Goal: Transaction & Acquisition: Purchase product/service

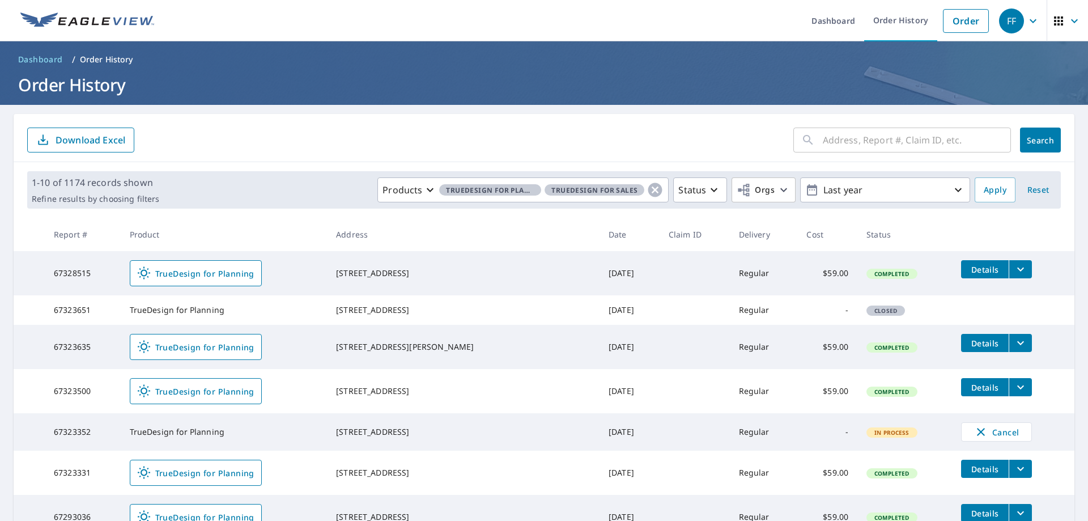
click at [644, 20] on ul "Dashboard Order History Order" at bounding box center [577, 20] width 833 height 41
click at [864, 139] on input "text" at bounding box center [917, 140] width 188 height 32
paste input "11114 Kira Ct"
type input "11114 Kira Ct"
click at [1029, 139] on span "Search" at bounding box center [1040, 140] width 23 height 11
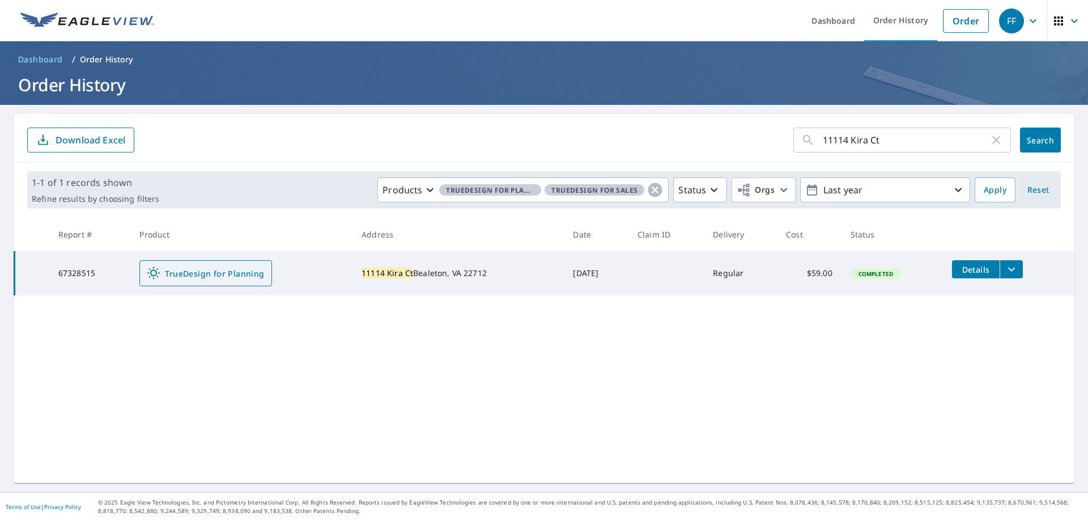
click at [235, 270] on span "TrueDesign for Planning" at bounding box center [205, 273] width 117 height 14
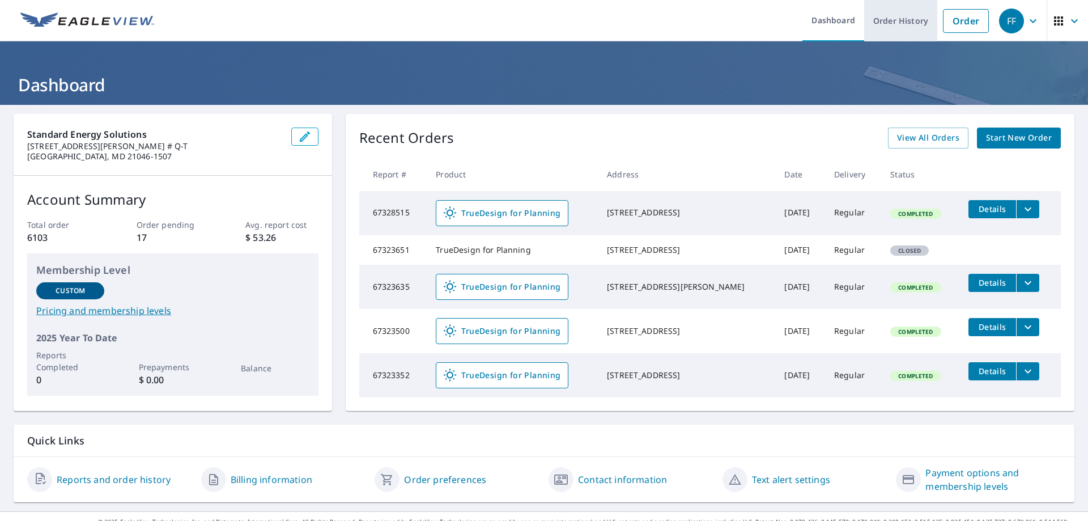
click at [878, 29] on link "Order History" at bounding box center [900, 20] width 73 height 41
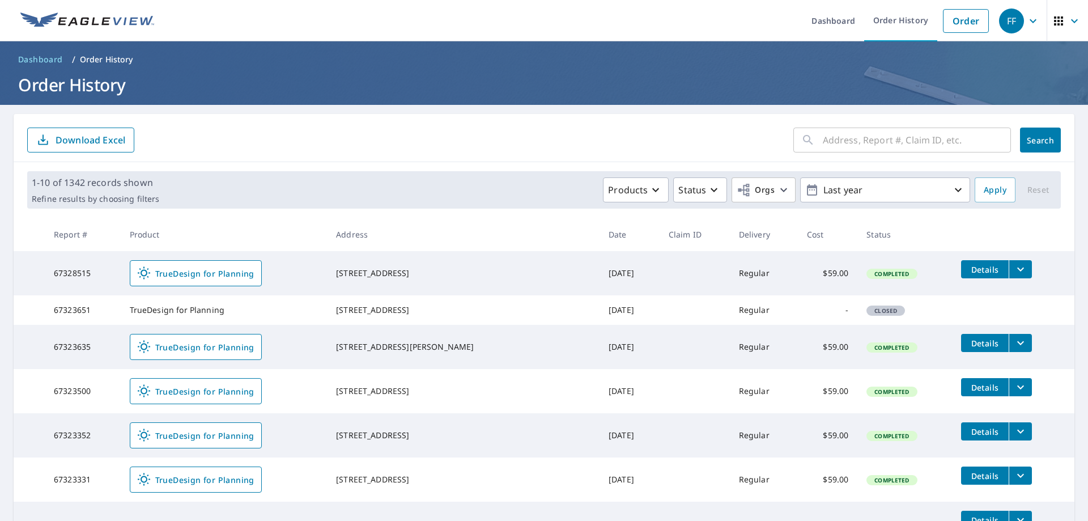
click at [894, 150] on input "text" at bounding box center [917, 140] width 188 height 32
paste input "[STREET_ADDRESS]"
type input "[STREET_ADDRESS]"
click at [1041, 143] on span "Search" at bounding box center [1040, 140] width 23 height 11
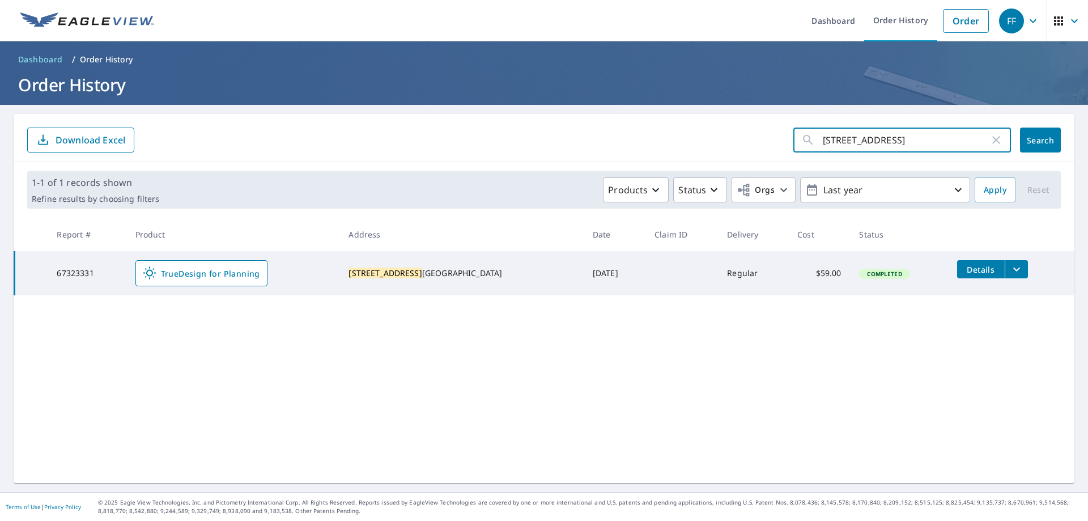
drag, startPoint x: 912, startPoint y: 142, endPoint x: 652, endPoint y: 136, distance: 259.6
click at [652, 136] on form "10501 [GEOGRAPHIC_DATA] Ln ​ Search Download Excel" at bounding box center [543, 139] width 1033 height 25
paste input "814 Avis Dr"
type input "814 Avis Dr"
click at [1020, 138] on button "Search" at bounding box center [1040, 139] width 41 height 25
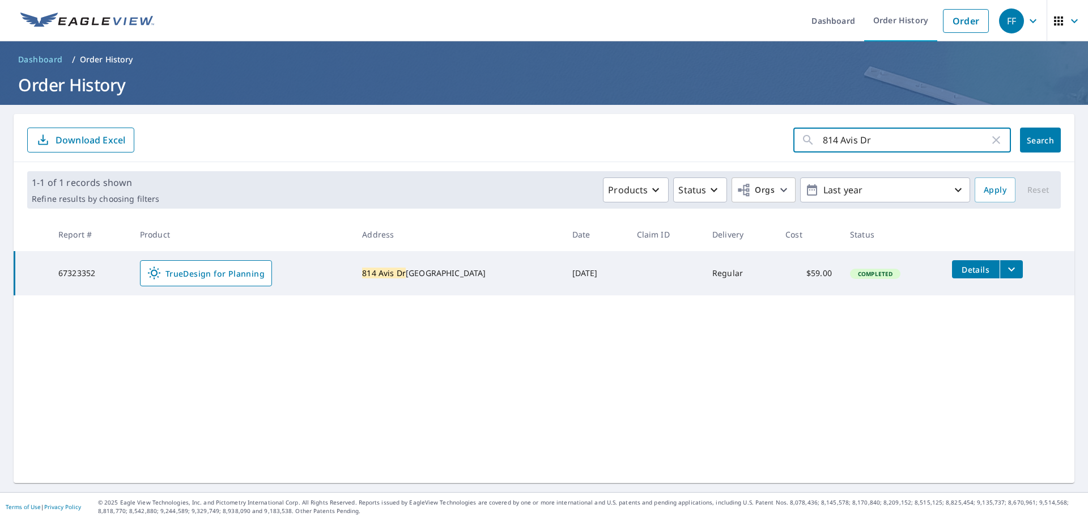
drag, startPoint x: 907, startPoint y: 126, endPoint x: 725, endPoint y: 143, distance: 183.3
click at [725, 143] on form "814 Avis Dr ​ Search Download Excel" at bounding box center [543, 139] width 1033 height 25
paste input "6"
type input "614 Avis Dr"
click at [1029, 142] on span "Search" at bounding box center [1040, 140] width 23 height 11
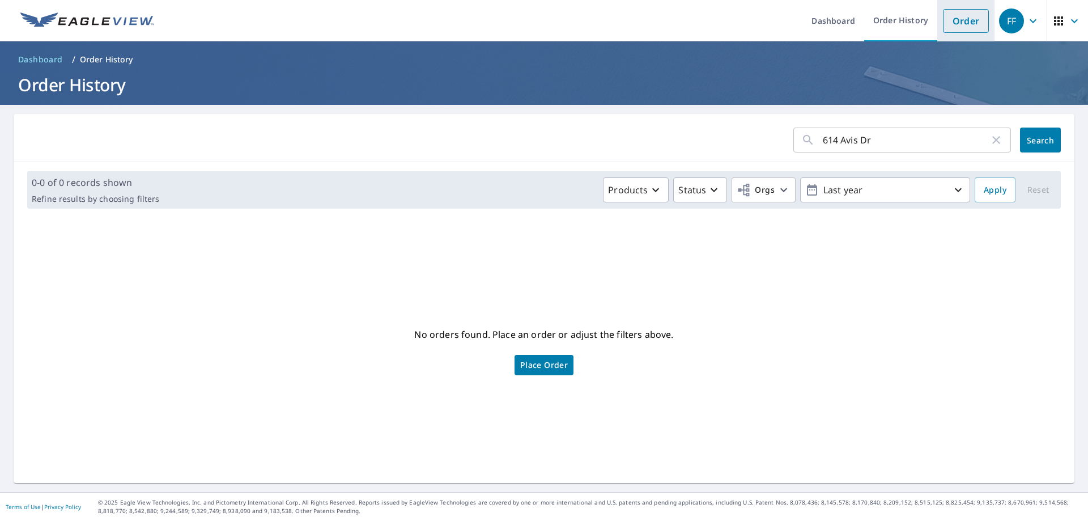
click at [954, 19] on link "Order" at bounding box center [966, 21] width 46 height 24
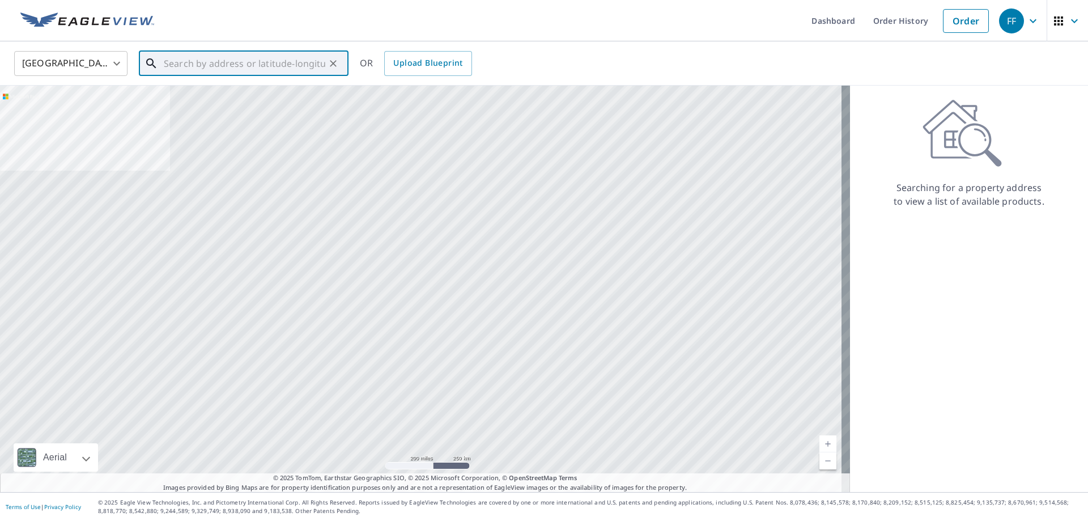
click at [304, 58] on input "text" at bounding box center [244, 64] width 161 height 32
paste input "614 Avis Dr"
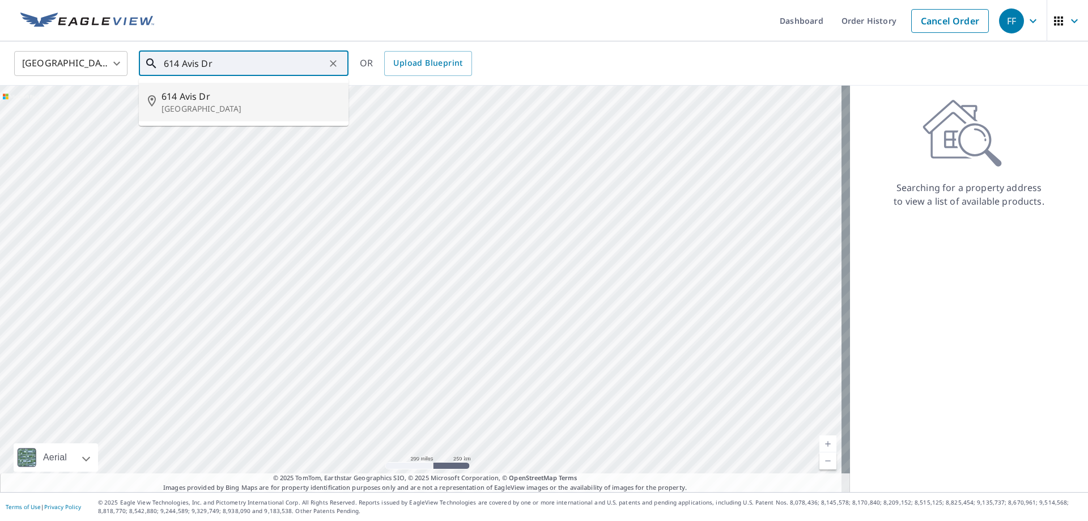
click at [241, 118] on li "[STREET_ADDRESS]" at bounding box center [244, 102] width 210 height 39
type input "[STREET_ADDRESS]"
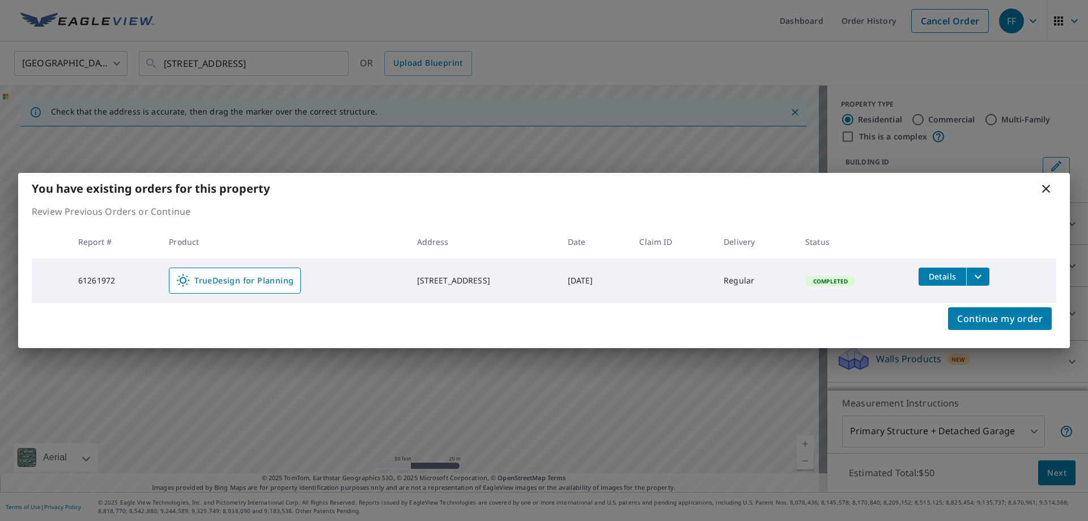
click at [1045, 185] on icon at bounding box center [1046, 189] width 14 height 14
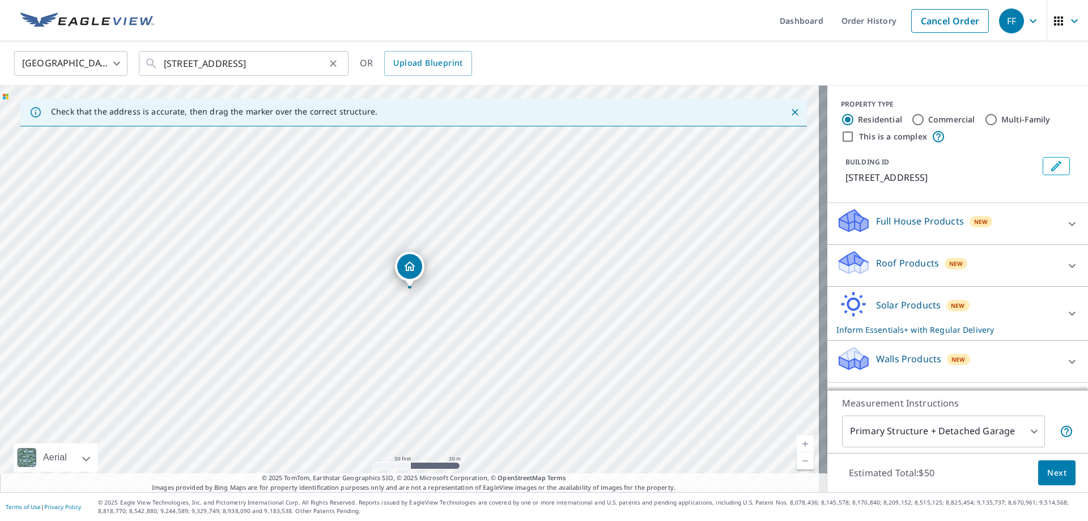
click at [339, 64] on button "Clear" at bounding box center [333, 64] width 16 height 16
click at [294, 70] on input "text" at bounding box center [244, 64] width 161 height 32
paste input "[STREET_ADDRESS][PERSON_NAME]"
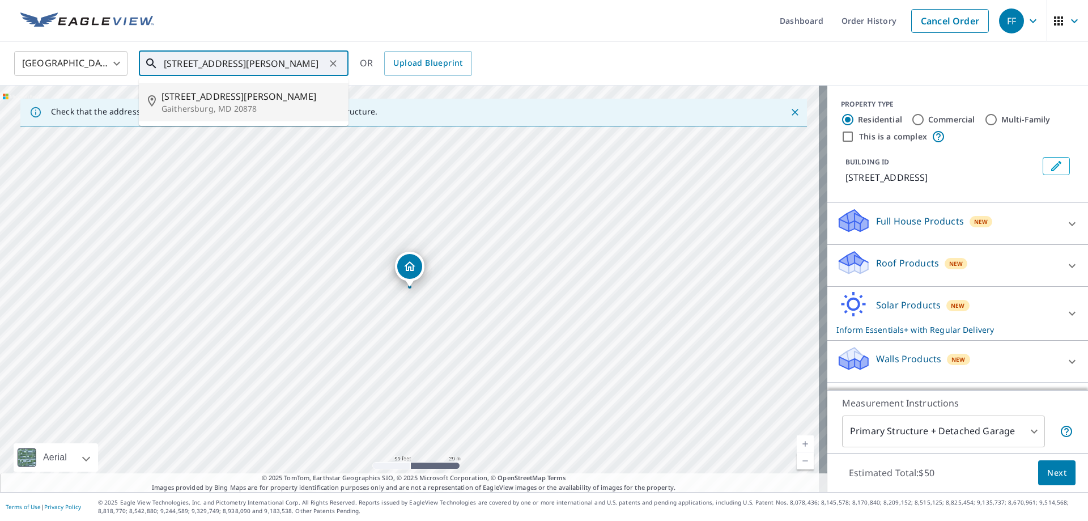
click at [262, 96] on span "[STREET_ADDRESS][PERSON_NAME]" at bounding box center [250, 97] width 178 height 14
type input "[STREET_ADDRESS][PERSON_NAME]"
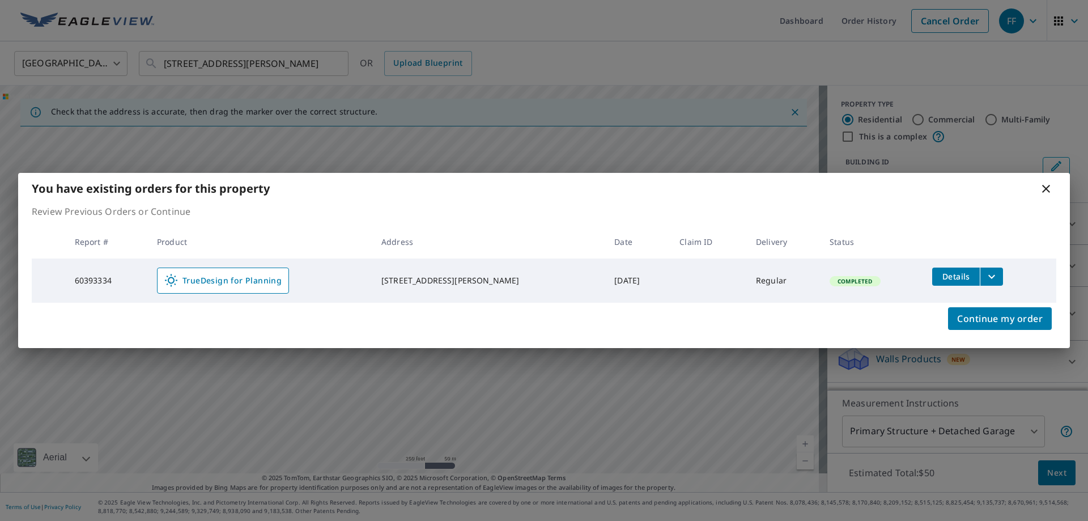
click at [1047, 193] on icon at bounding box center [1046, 189] width 14 height 14
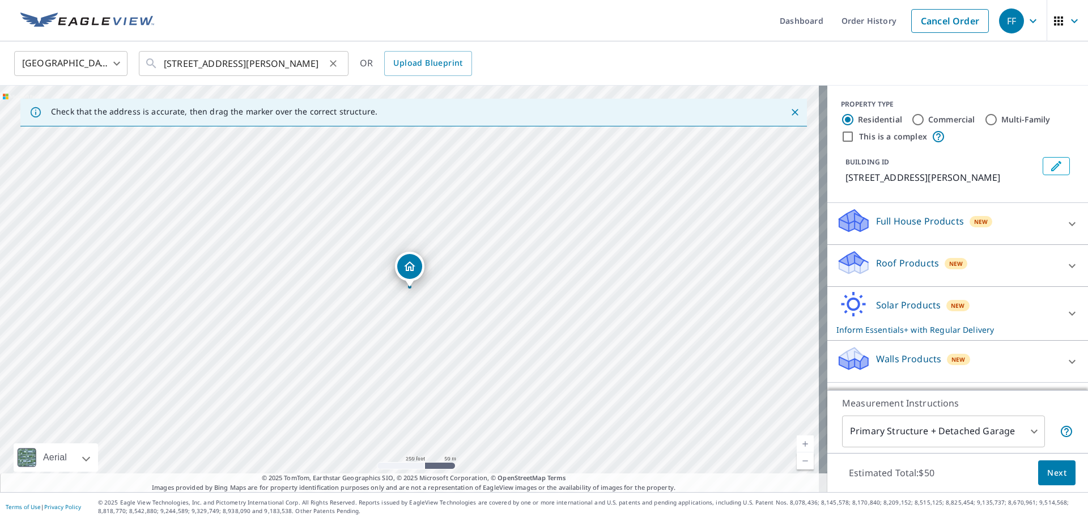
click at [329, 62] on icon "Clear" at bounding box center [332, 63] width 11 height 11
click at [216, 70] on input "text" at bounding box center [244, 64] width 161 height 32
paste input "[STREET_ADDRESS][PERSON_NAME]"
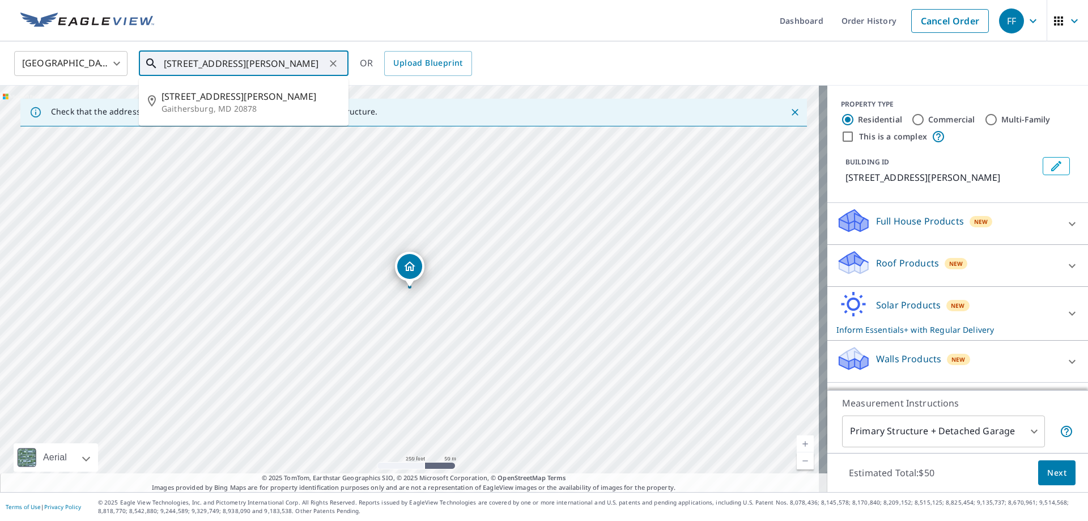
click at [297, 56] on input "[STREET_ADDRESS][PERSON_NAME]" at bounding box center [244, 64] width 161 height 32
type input "[STREET_ADDRESS][PERSON_NAME]"
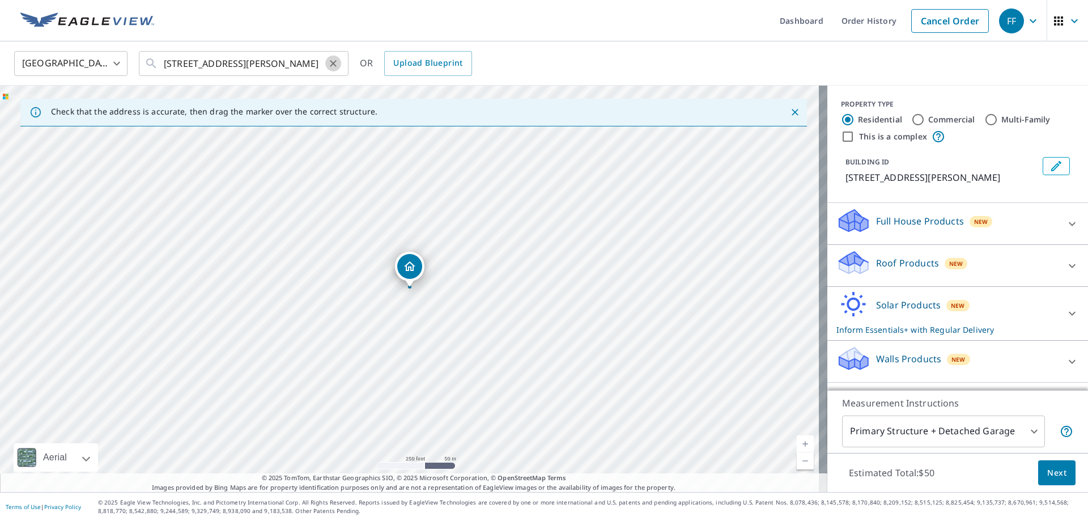
click at [337, 64] on icon "Clear" at bounding box center [332, 63] width 11 height 11
click at [279, 61] on input "text" at bounding box center [244, 64] width 161 height 32
paste input "[STREET_ADDRESS][PERSON_NAME]"
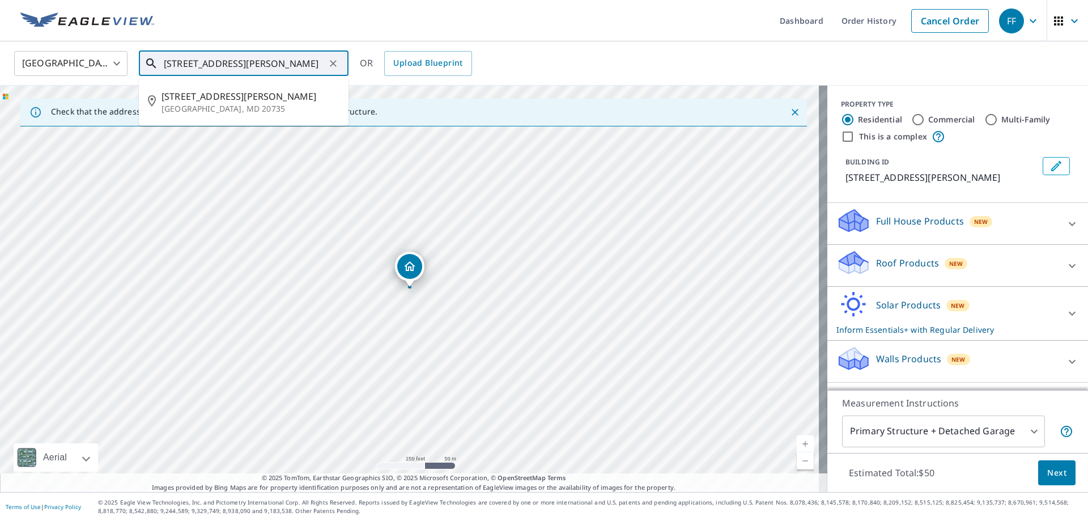
type input "[STREET_ADDRESS][PERSON_NAME]"
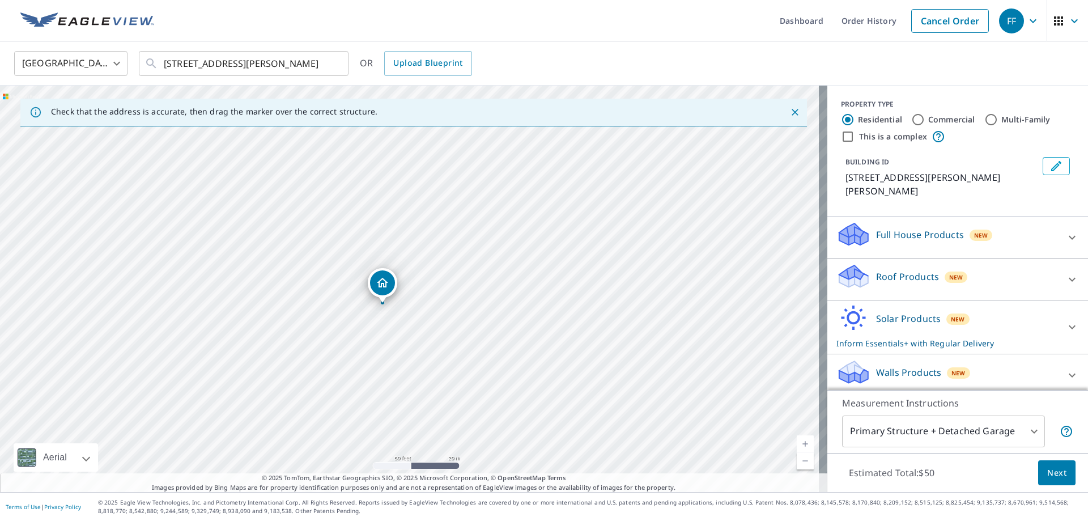
click at [951, 314] on span "New" at bounding box center [958, 318] width 14 height 9
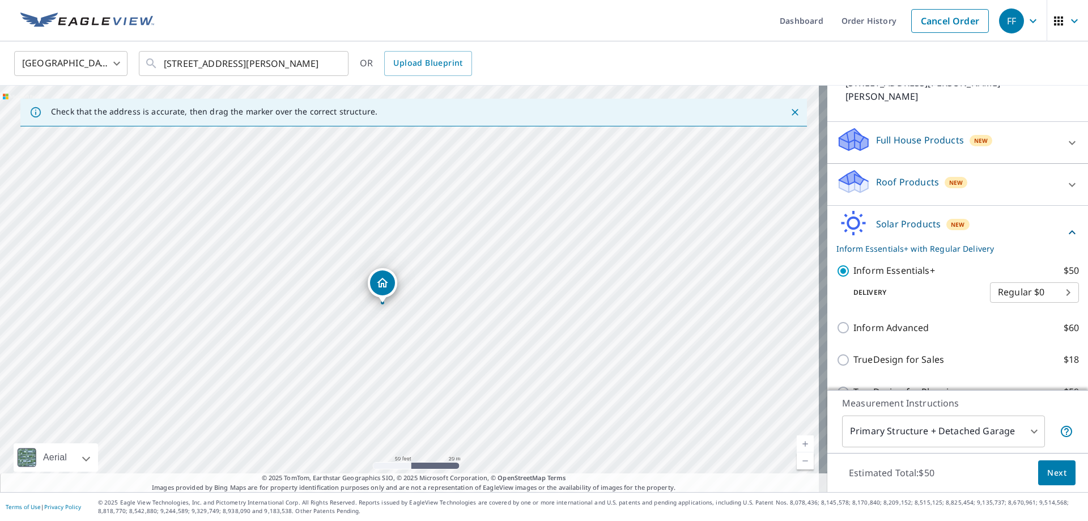
scroll to position [144, 0]
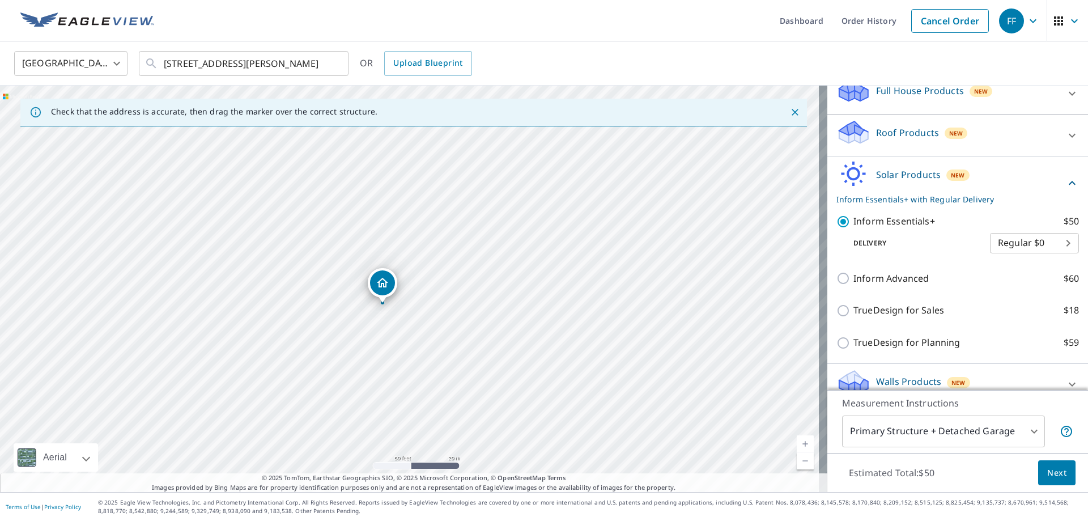
click at [946, 335] on p "TrueDesign for Planning" at bounding box center [906, 342] width 107 height 14
click at [853, 336] on input "TrueDesign for Planning $59" at bounding box center [844, 343] width 17 height 14
checkbox input "true"
checkbox input "false"
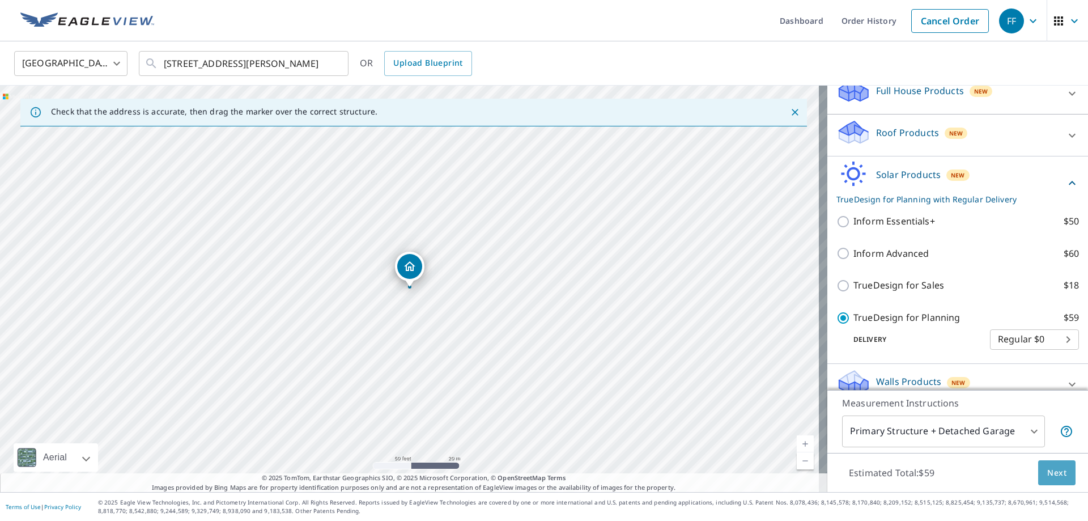
click at [1054, 479] on button "Next" at bounding box center [1056, 472] width 37 height 25
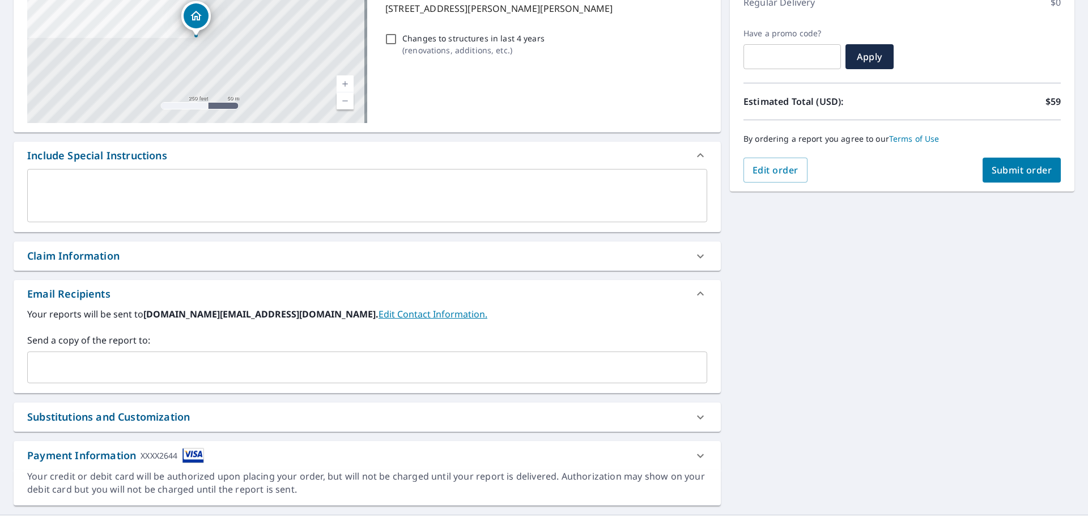
scroll to position [193, 0]
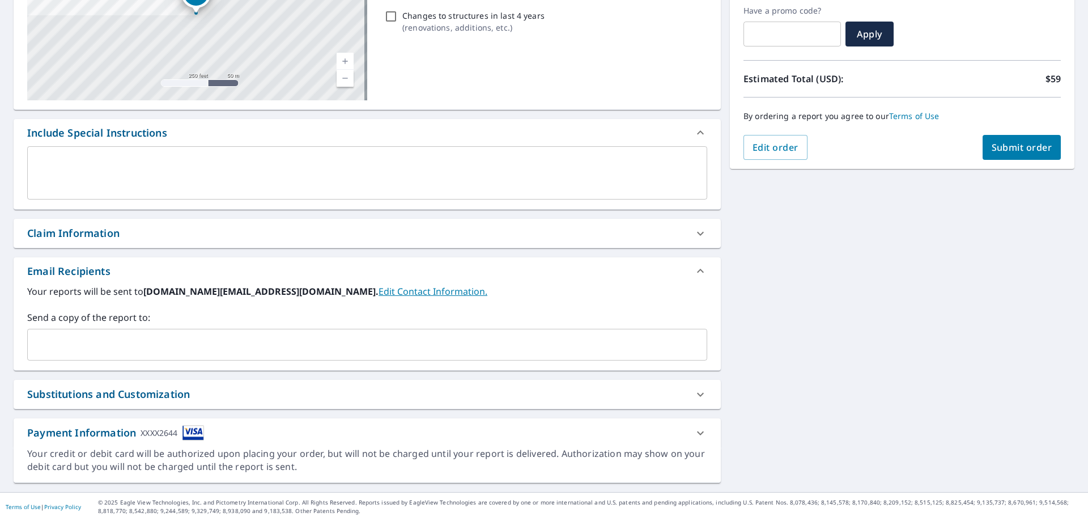
click at [299, 338] on input "text" at bounding box center [358, 345] width 653 height 22
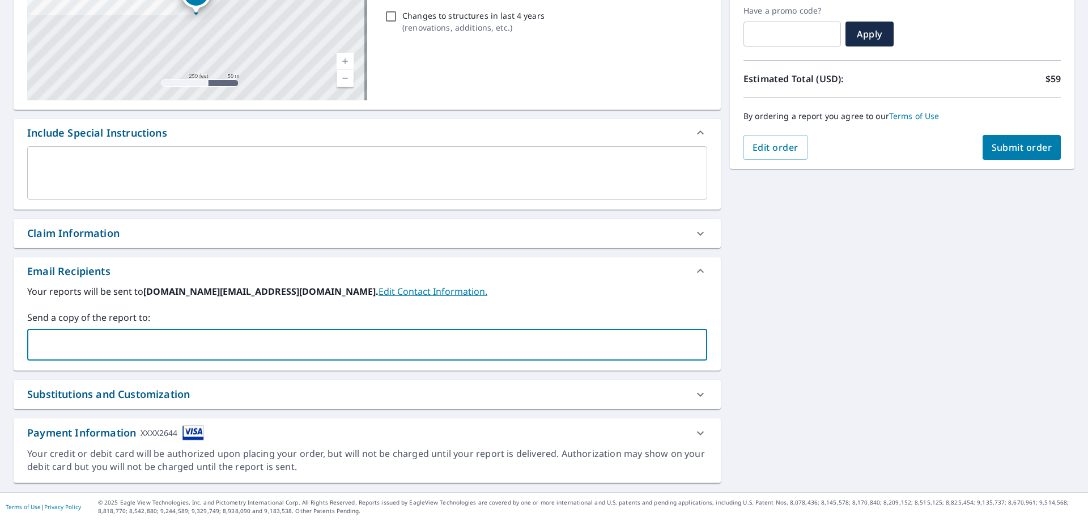
paste input "[EMAIL_ADDRESS][DOMAIN_NAME]"
type input "[EMAIL_ADDRESS][DOMAIN_NAME]"
click at [1011, 154] on button "Submit order" at bounding box center [1021, 147] width 79 height 25
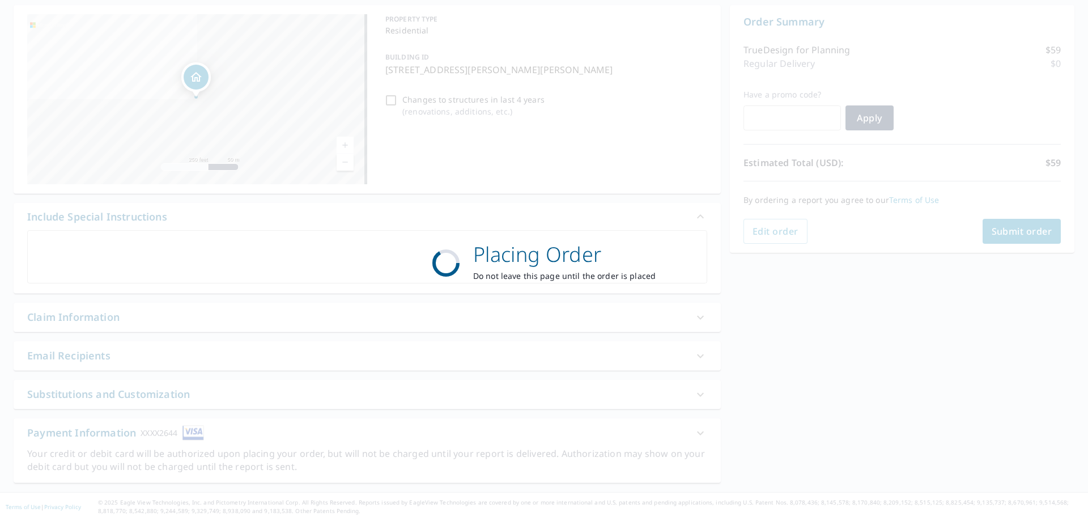
scroll to position [109, 0]
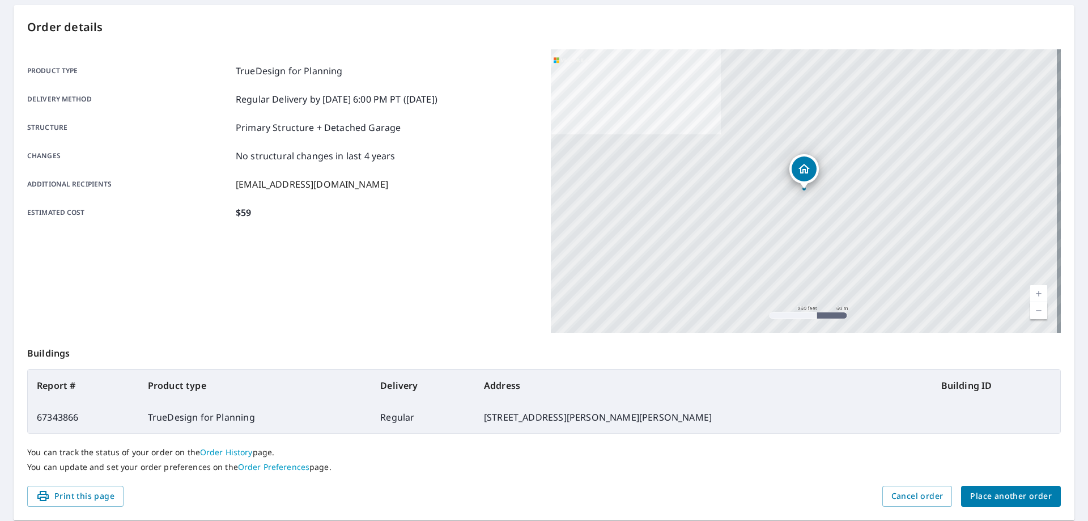
click at [1006, 489] on span "Place another order" at bounding box center [1011, 496] width 82 height 14
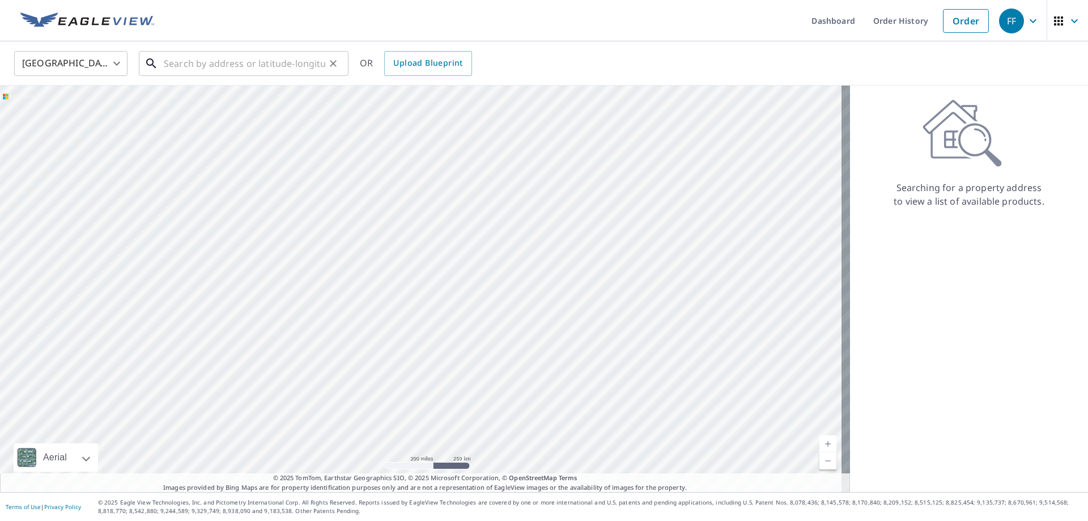
click at [217, 61] on input "text" at bounding box center [244, 64] width 161 height 32
paste input "[STREET_ADDRESS]"
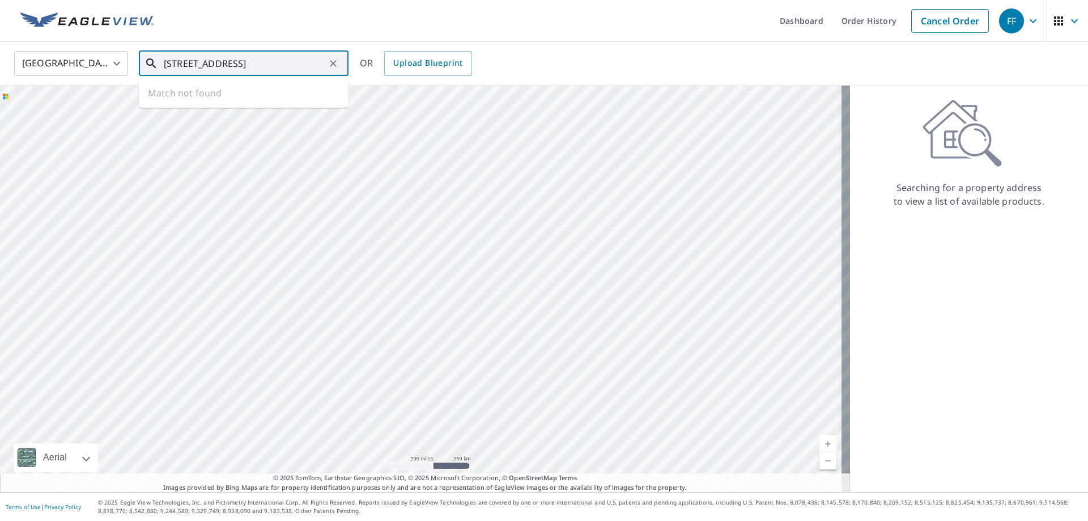
type input "[STREET_ADDRESS]"
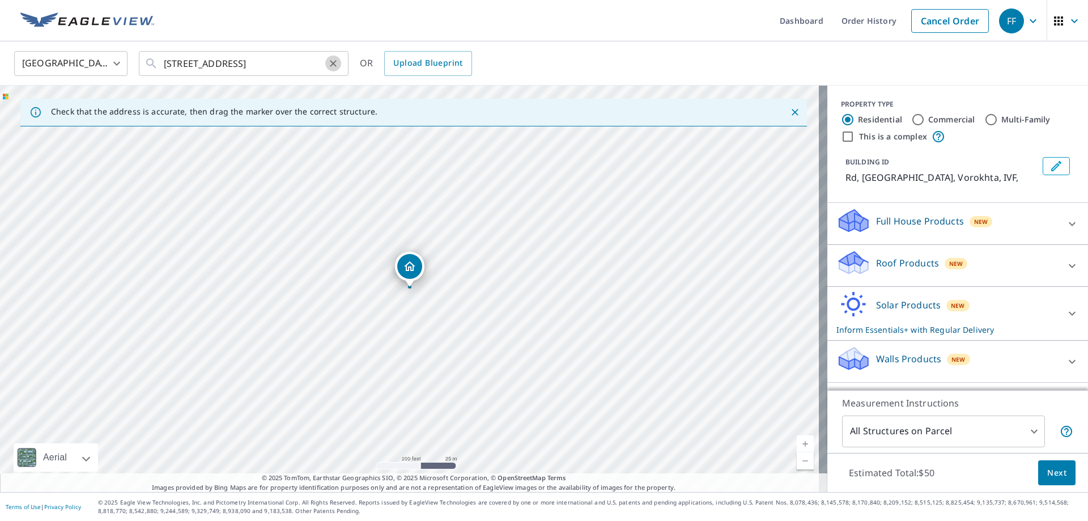
click at [336, 64] on icon "Clear" at bounding box center [332, 63] width 11 height 11
click at [271, 64] on input "text" at bounding box center [244, 64] width 161 height 32
paste input "[STREET_ADDRESS]"
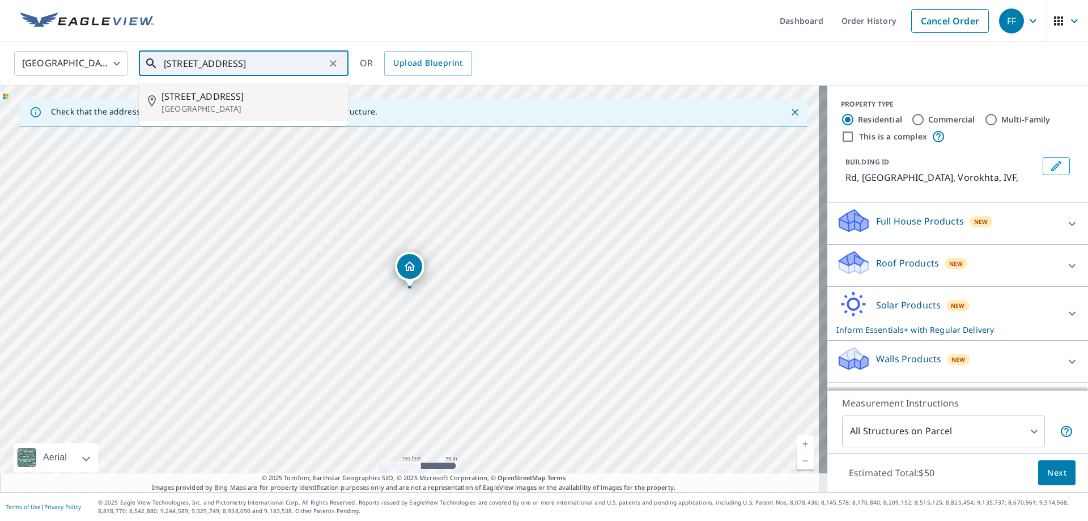
click at [261, 100] on span "[STREET_ADDRESS]" at bounding box center [250, 97] width 178 height 14
type input "[STREET_ADDRESS][PERSON_NAME]"
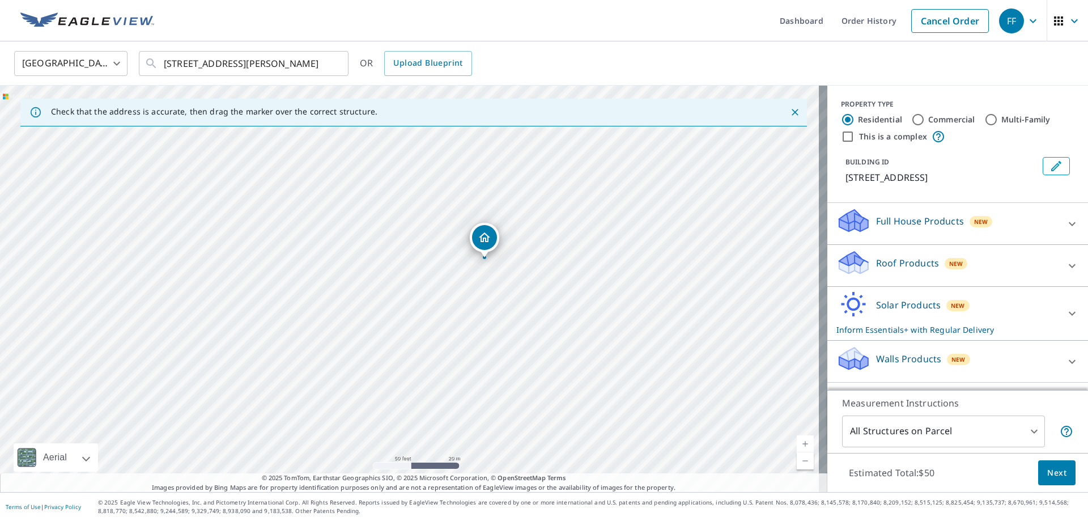
click at [933, 314] on div "Solar Products New Inform Essentials+ with Regular Delivery" at bounding box center [947, 313] width 222 height 44
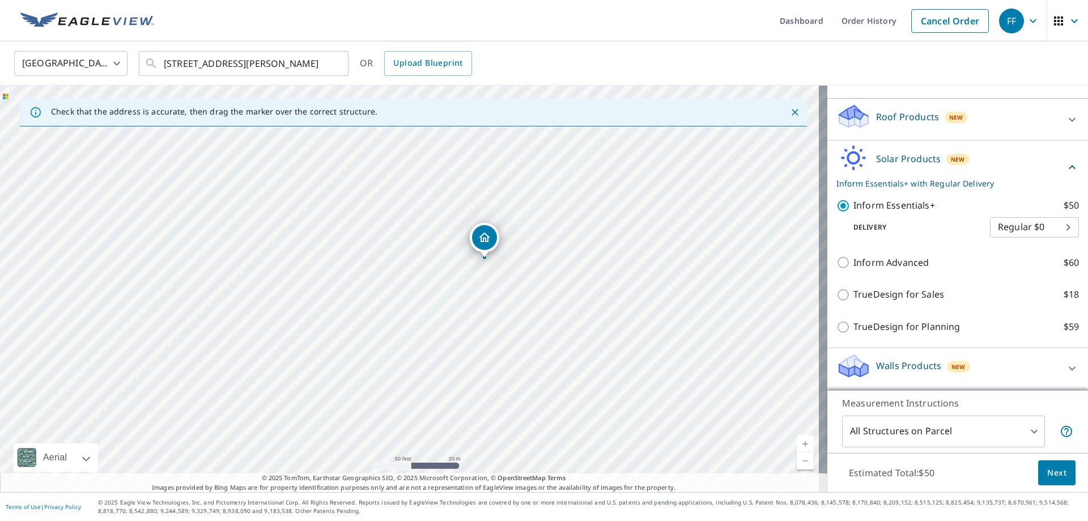
scroll to position [160, 0]
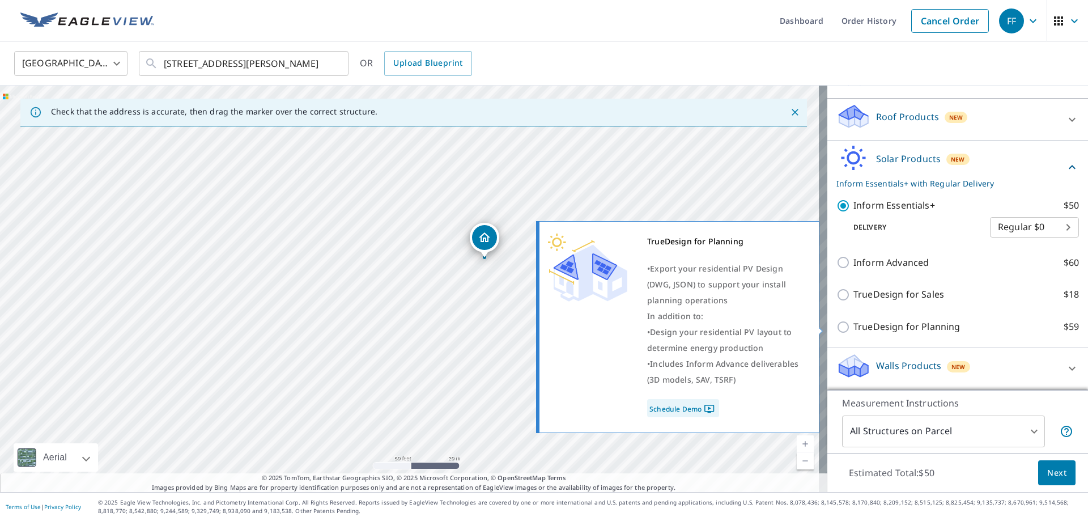
click at [913, 320] on p "TrueDesign for Planning" at bounding box center [906, 327] width 107 height 14
click at [853, 320] on input "TrueDesign for Planning $59" at bounding box center [844, 327] width 17 height 14
checkbox input "true"
checkbox input "false"
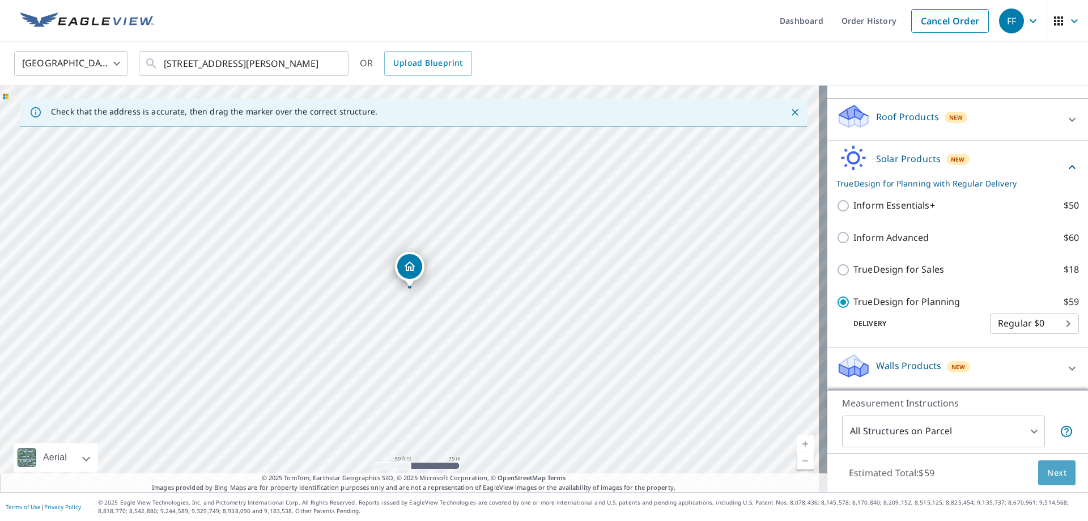
click at [1038, 470] on button "Next" at bounding box center [1056, 472] width 37 height 25
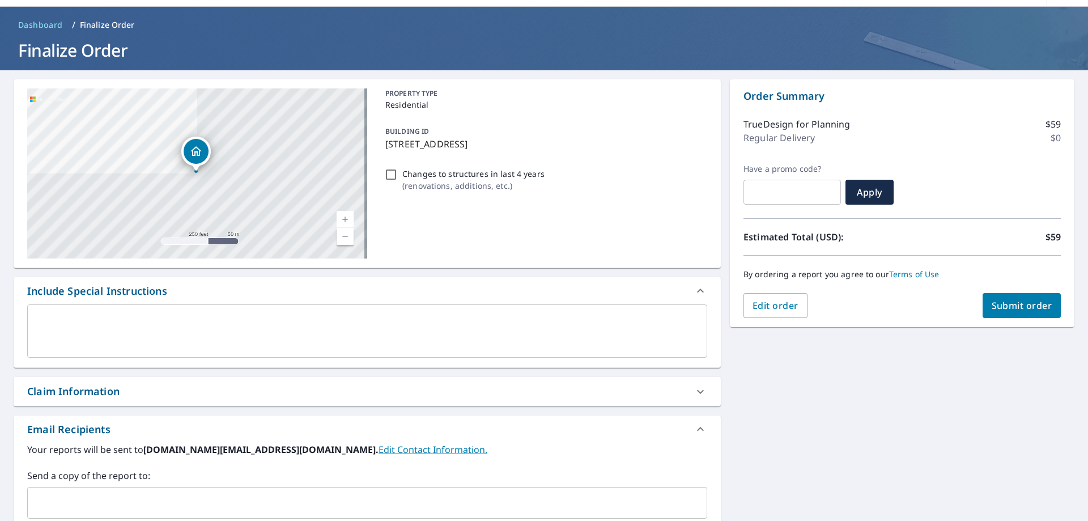
scroll to position [193, 0]
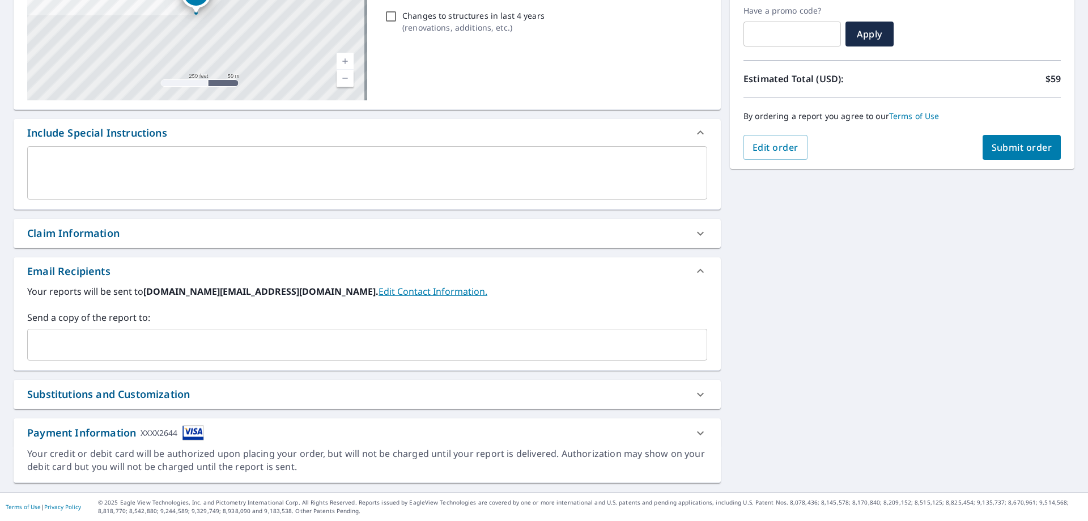
click at [445, 355] on div "​" at bounding box center [367, 345] width 680 height 32
drag, startPoint x: 366, startPoint y: 352, endPoint x: 429, endPoint y: 329, distance: 67.0
click at [366, 352] on input "text" at bounding box center [358, 345] width 653 height 22
paste input "[EMAIL_ADDRESS][DOMAIN_NAME]"
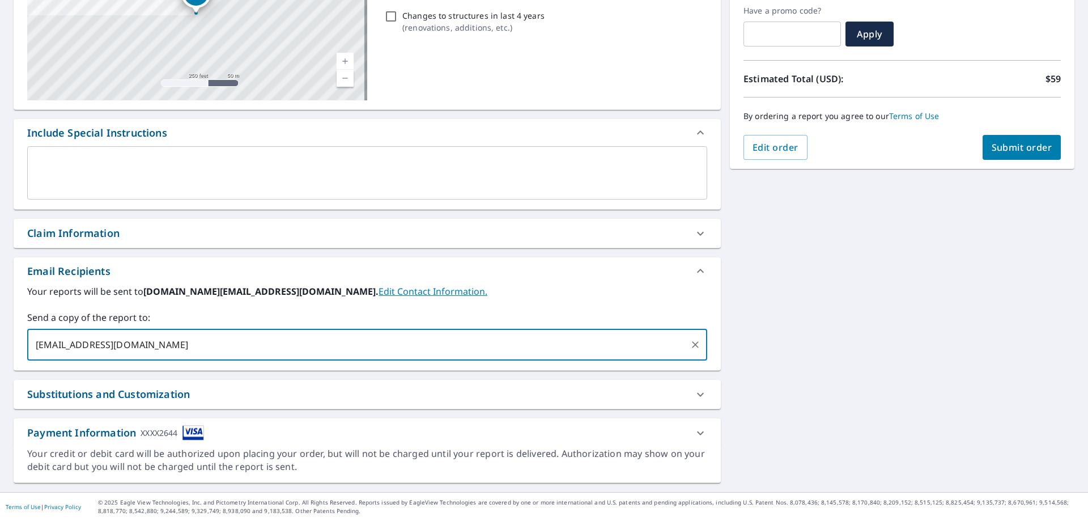
type input "[EMAIL_ADDRESS][DOMAIN_NAME]"
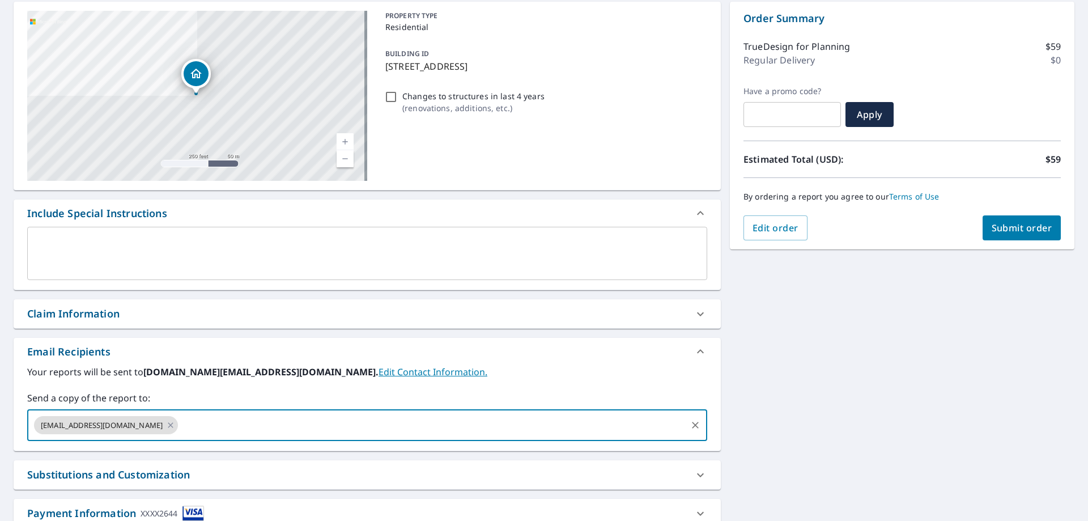
scroll to position [0, 0]
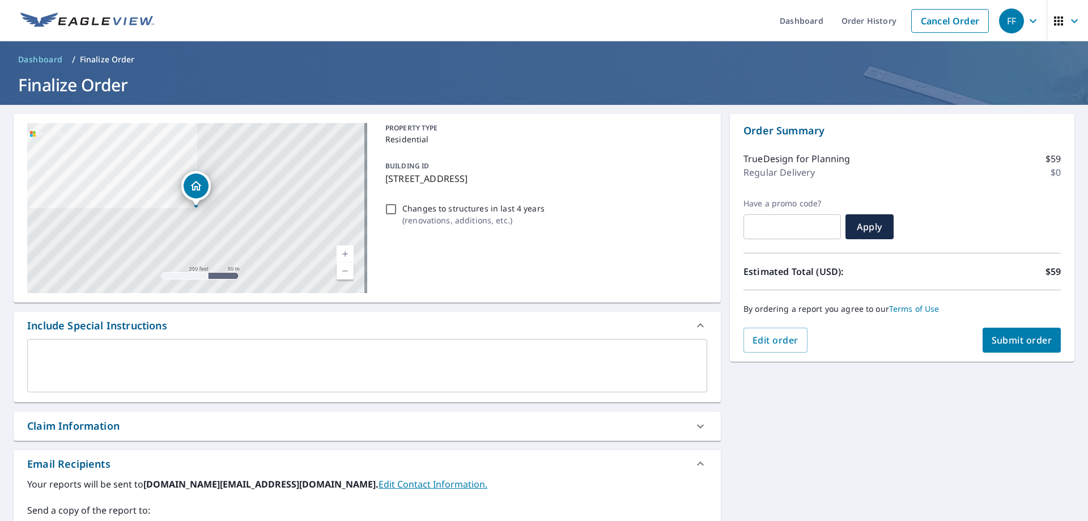
click at [996, 334] on span "Submit order" at bounding box center [1022, 340] width 61 height 12
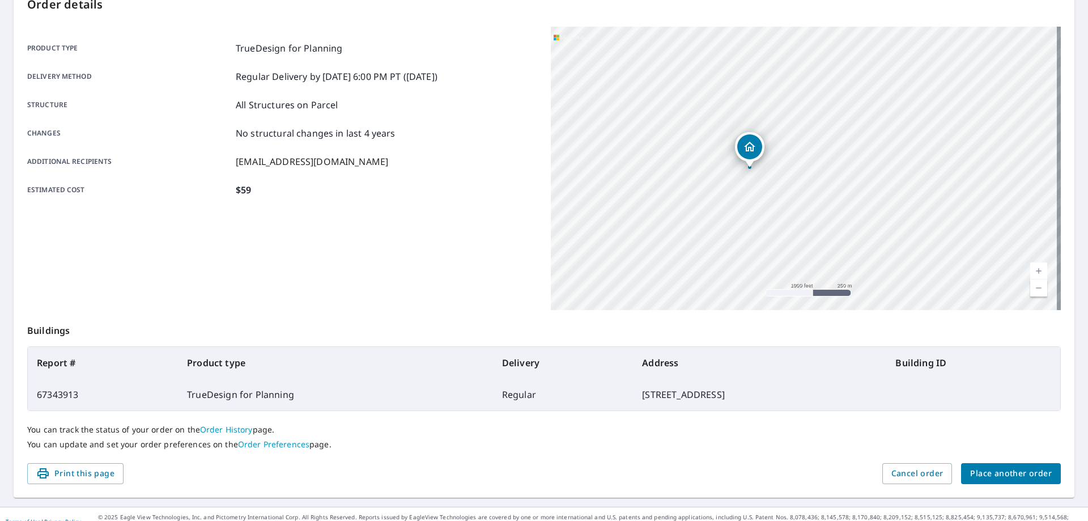
scroll to position [146, 0]
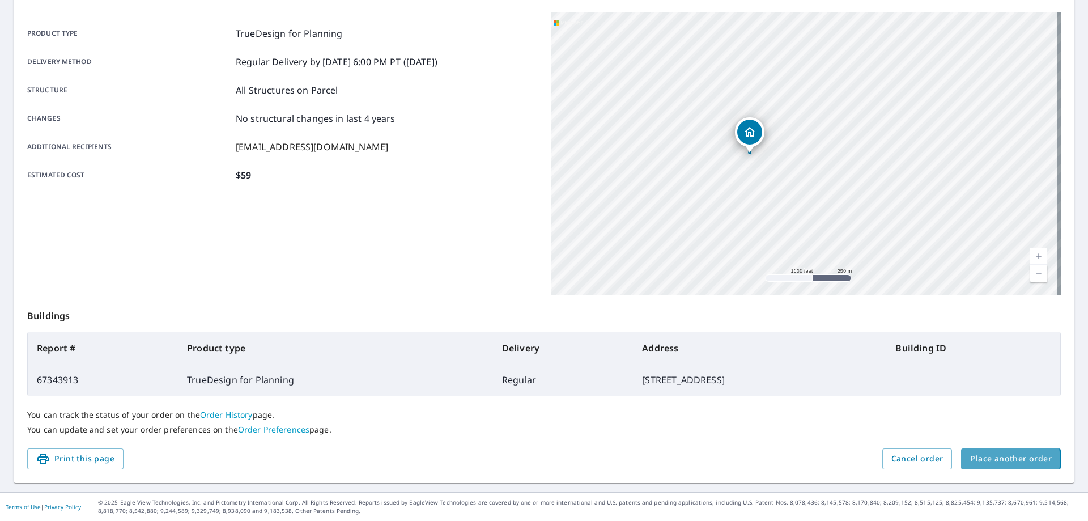
click at [998, 459] on span "Place another order" at bounding box center [1011, 459] width 82 height 14
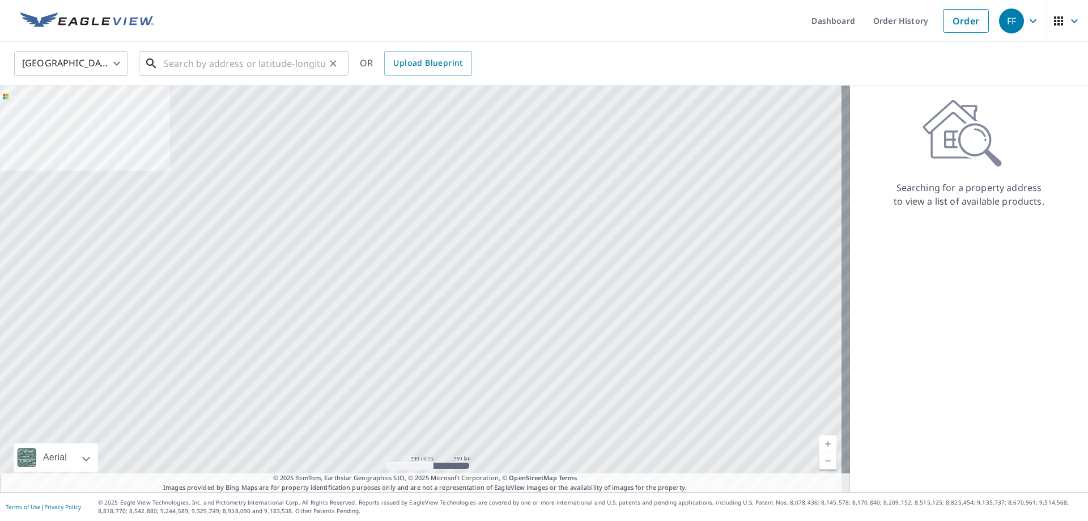
click at [267, 58] on input "text" at bounding box center [244, 64] width 161 height 32
paste input "3 Snug Lagoon Ct"
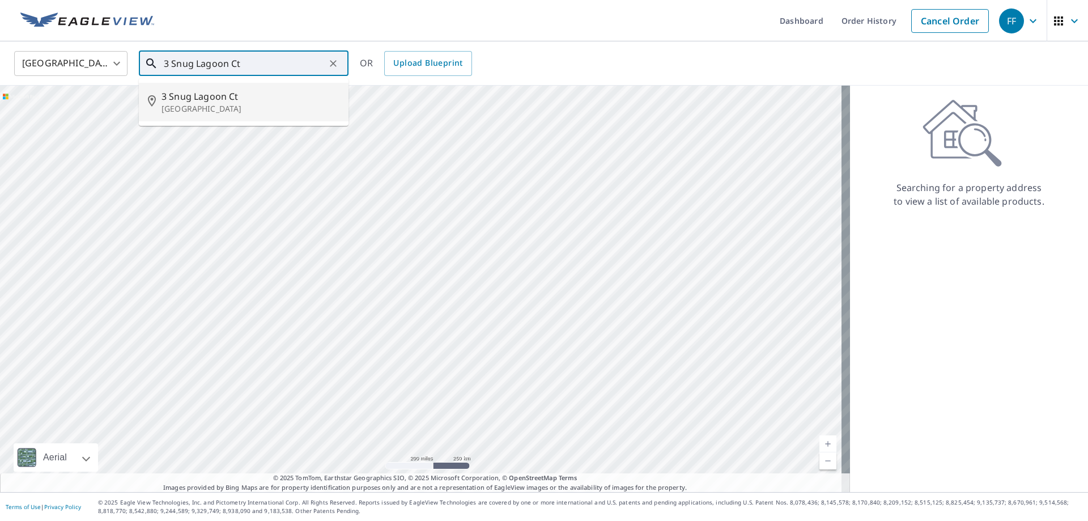
click at [253, 104] on p "[GEOGRAPHIC_DATA]" at bounding box center [250, 108] width 178 height 11
type input "[STREET_ADDRESS]"
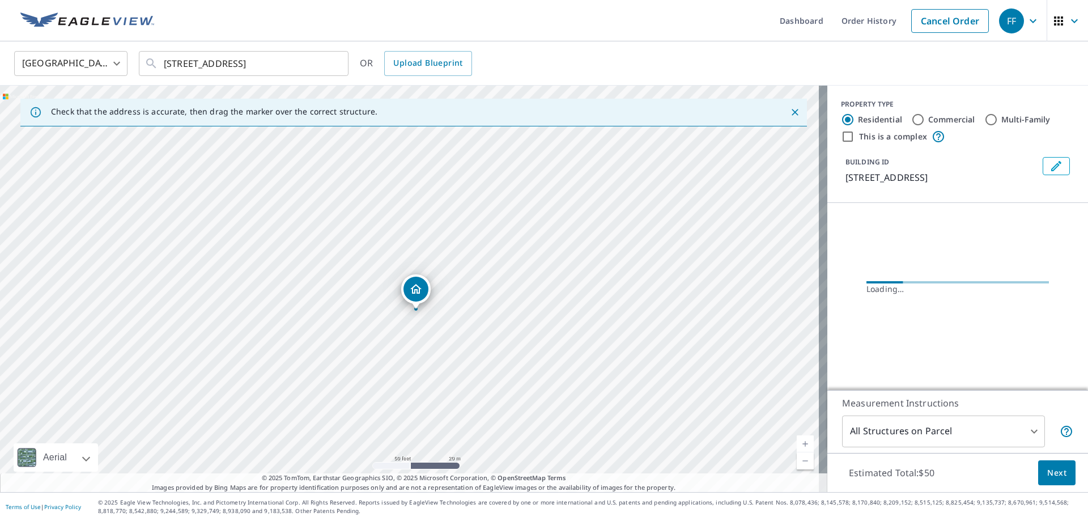
drag, startPoint x: 322, startPoint y: 215, endPoint x: 340, endPoint y: 270, distance: 58.4
click at [340, 270] on div "[STREET_ADDRESS]" at bounding box center [413, 289] width 827 height 406
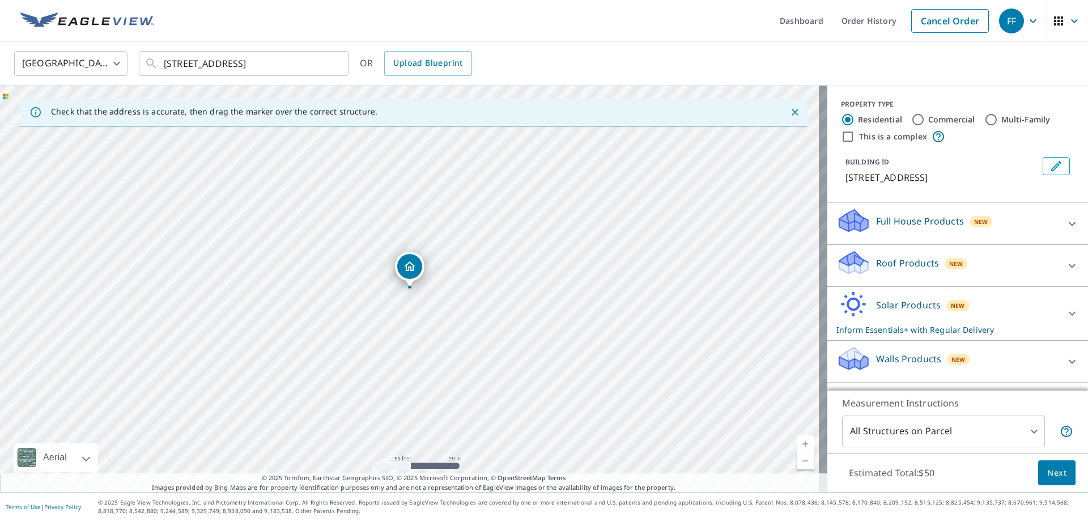
click at [911, 316] on div "Solar Products New Inform Essentials+ with Regular Delivery" at bounding box center [947, 313] width 222 height 44
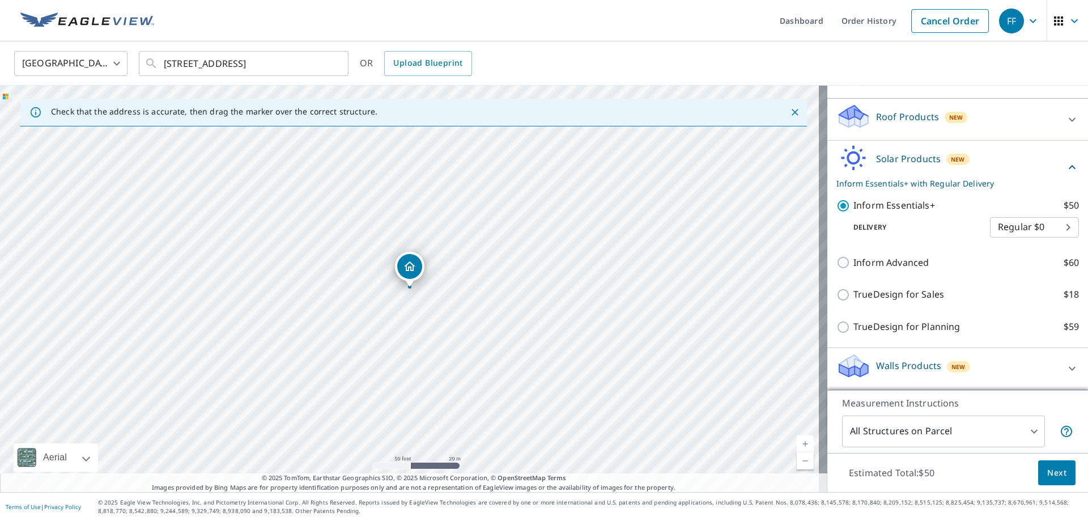
click at [937, 328] on p "TrueDesign for Planning" at bounding box center [906, 327] width 107 height 14
click at [853, 328] on input "TrueDesign for Planning $59" at bounding box center [844, 327] width 17 height 14
checkbox input "true"
checkbox input "false"
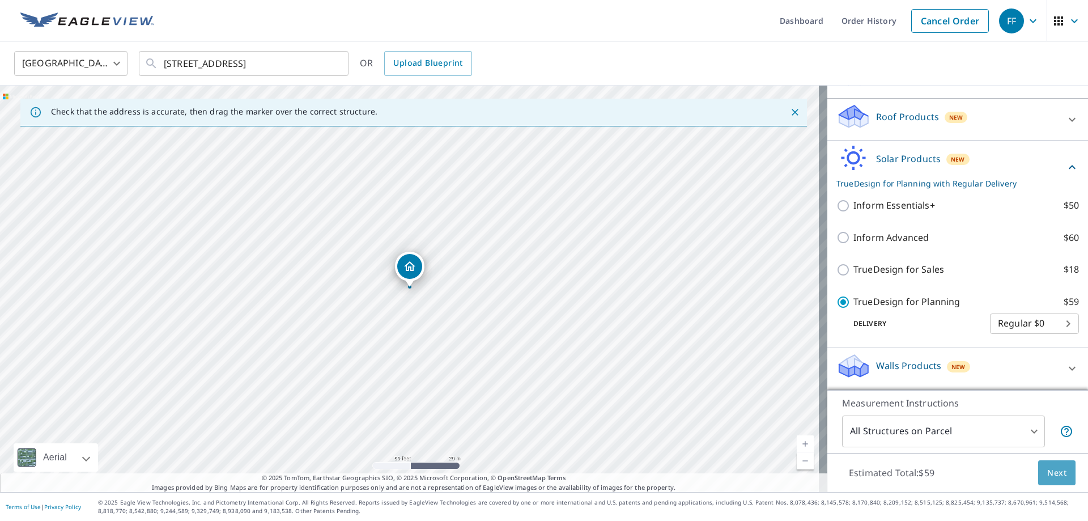
click at [1060, 479] on button "Next" at bounding box center [1056, 472] width 37 height 25
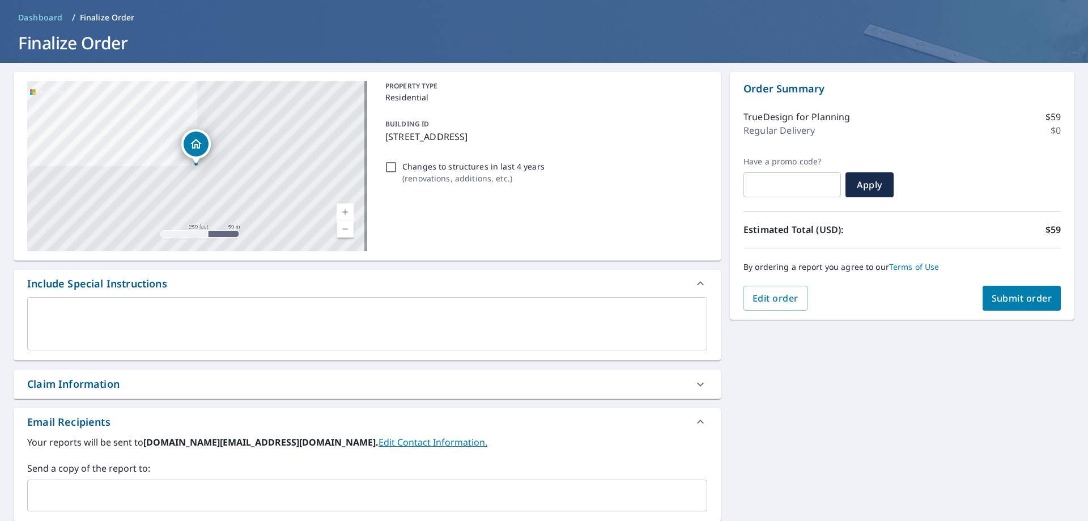
scroll to position [193, 0]
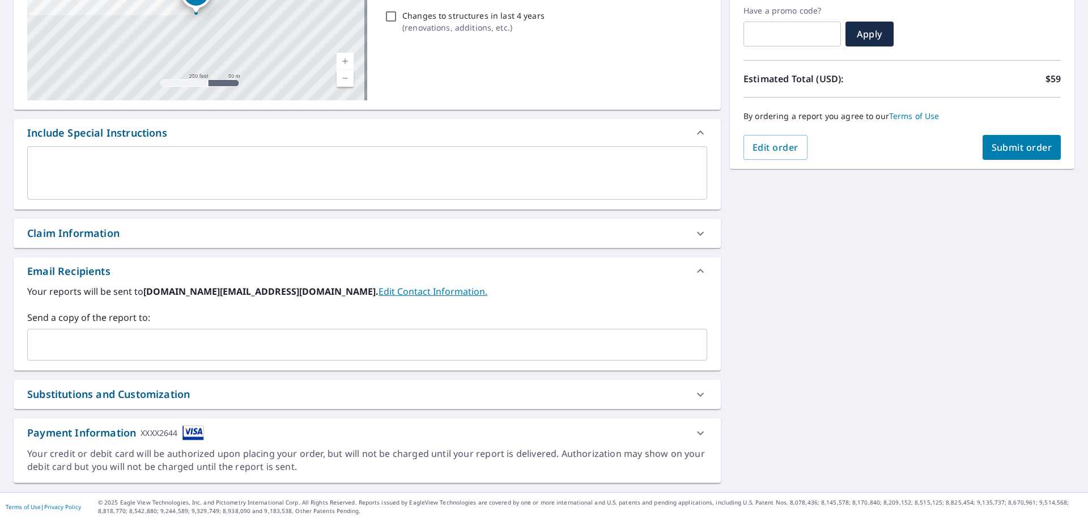
drag, startPoint x: 312, startPoint y: 330, endPoint x: 328, endPoint y: 321, distance: 18.6
click at [312, 330] on div "​" at bounding box center [367, 345] width 680 height 32
paste input "[EMAIL_ADDRESS][DOMAIN_NAME]"
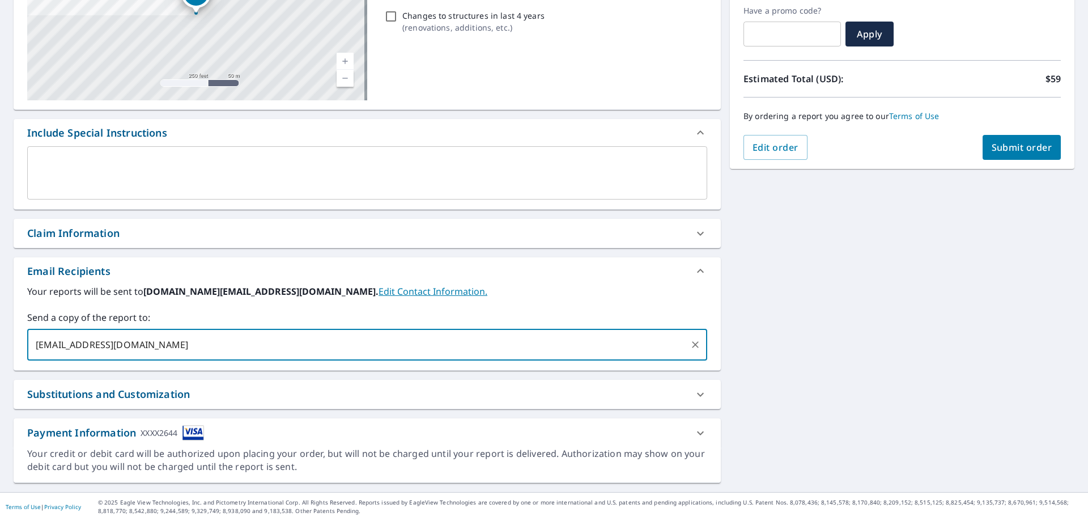
type input "[EMAIL_ADDRESS][DOMAIN_NAME]"
click at [1006, 152] on span "Submit order" at bounding box center [1022, 147] width 61 height 12
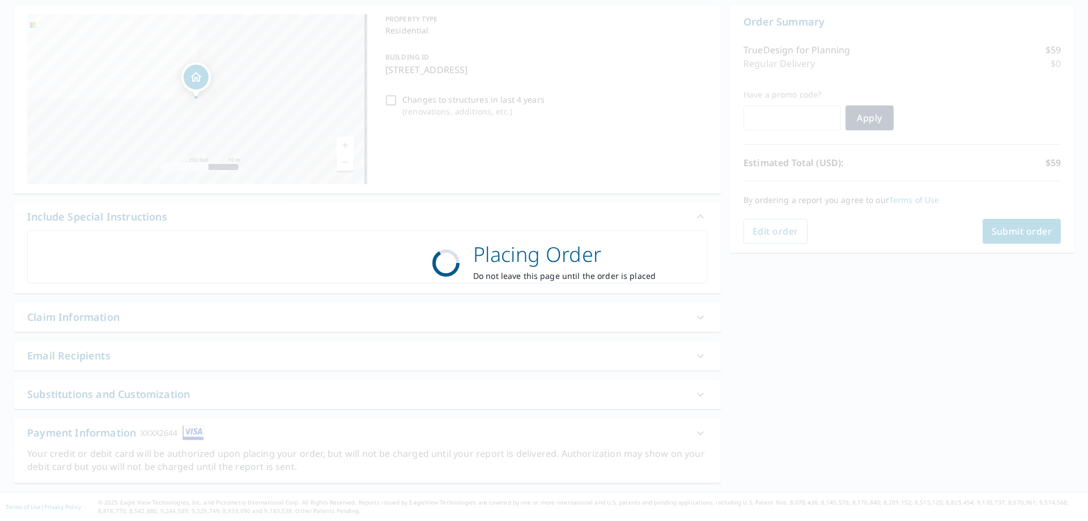
scroll to position [109, 0]
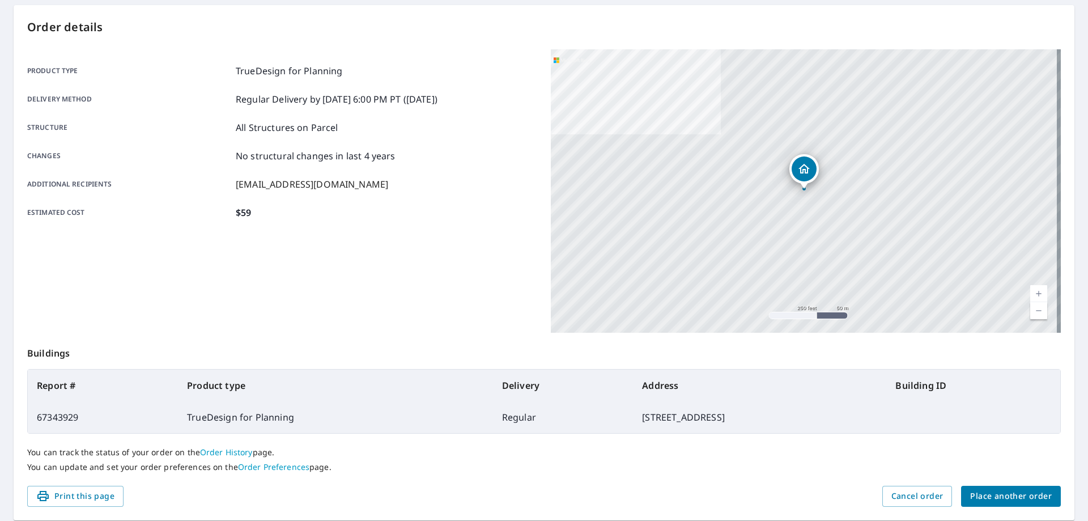
click at [1017, 492] on span "Place another order" at bounding box center [1011, 496] width 82 height 14
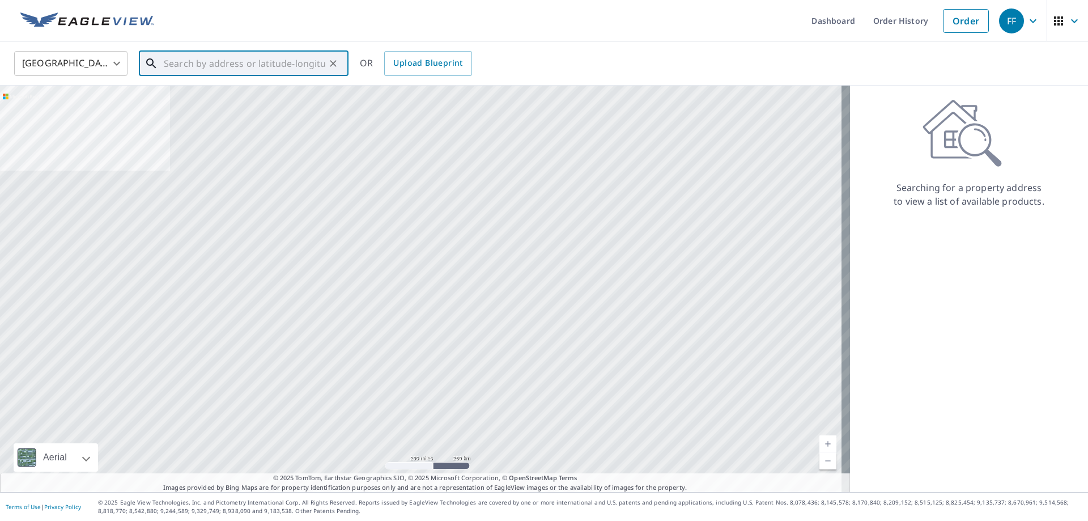
click at [282, 70] on input "text" at bounding box center [244, 64] width 161 height 32
paste input "[STREET_ADDRESS]"
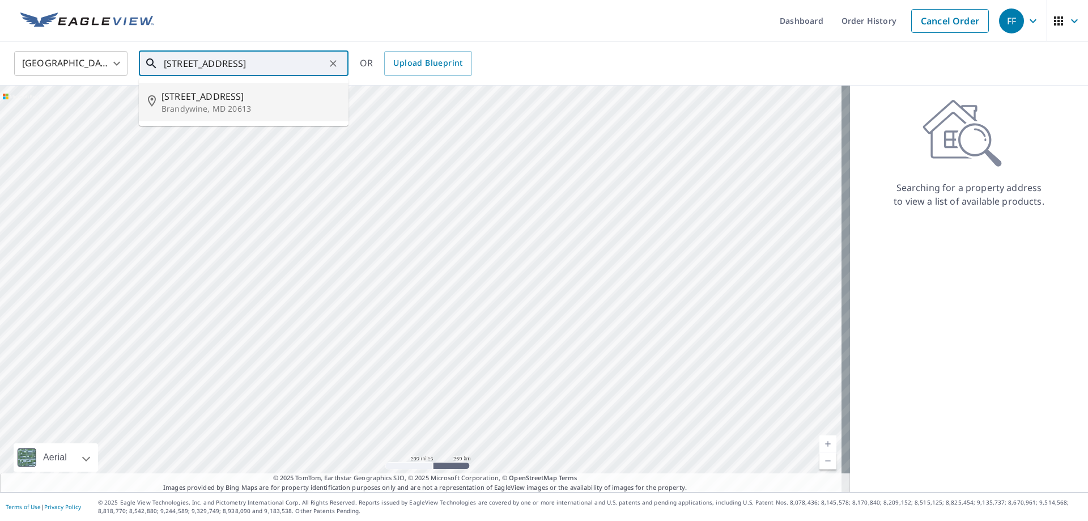
click at [267, 105] on p "Brandywine, MD 20613" at bounding box center [250, 108] width 178 height 11
type input "[STREET_ADDRESS]"
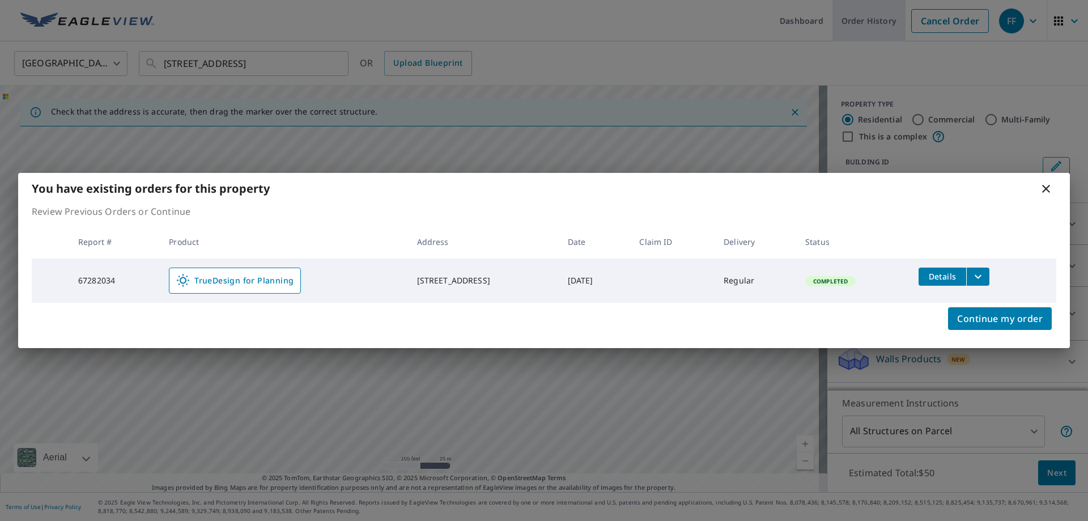
click at [870, 27] on body "FF FF Dashboard Order History Cancel Order FF United States US ​ [STREET_ADDRES…" at bounding box center [544, 260] width 1088 height 521
click at [1041, 191] on icon at bounding box center [1046, 189] width 14 height 14
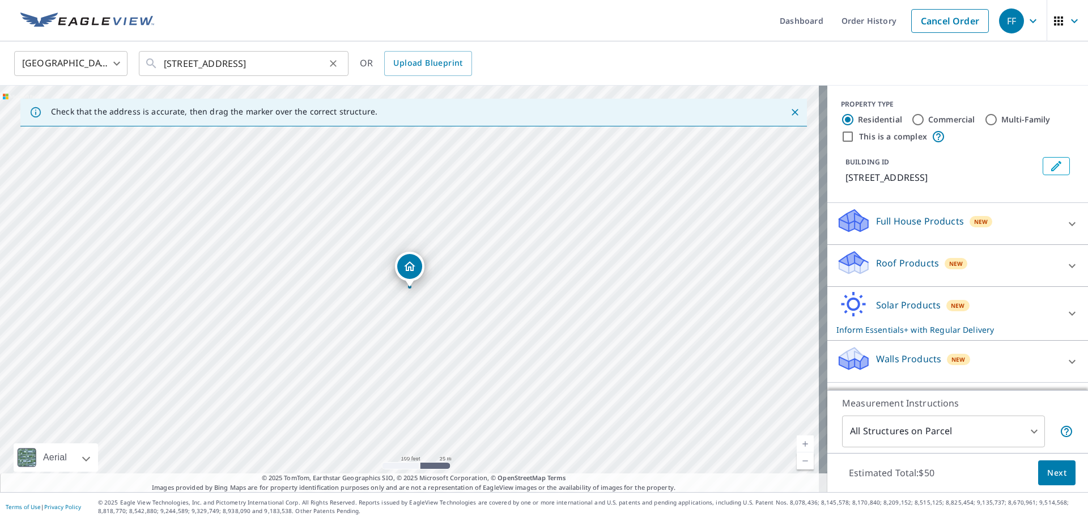
click at [339, 60] on button "Clear" at bounding box center [333, 64] width 16 height 16
click at [286, 68] on input "text" at bounding box center [244, 64] width 161 height 32
paste input "[STREET_ADDRESS]"
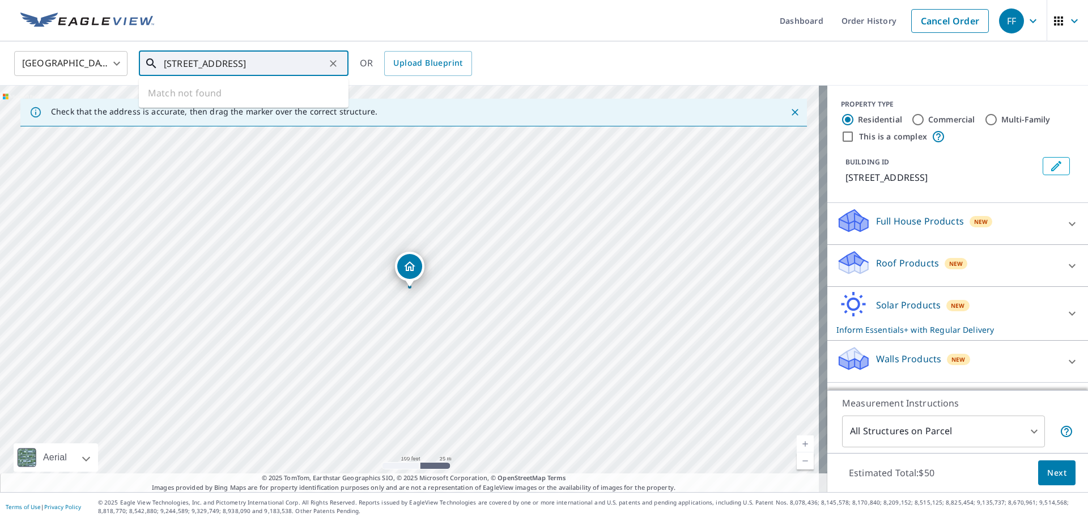
type input "[STREET_ADDRESS]"
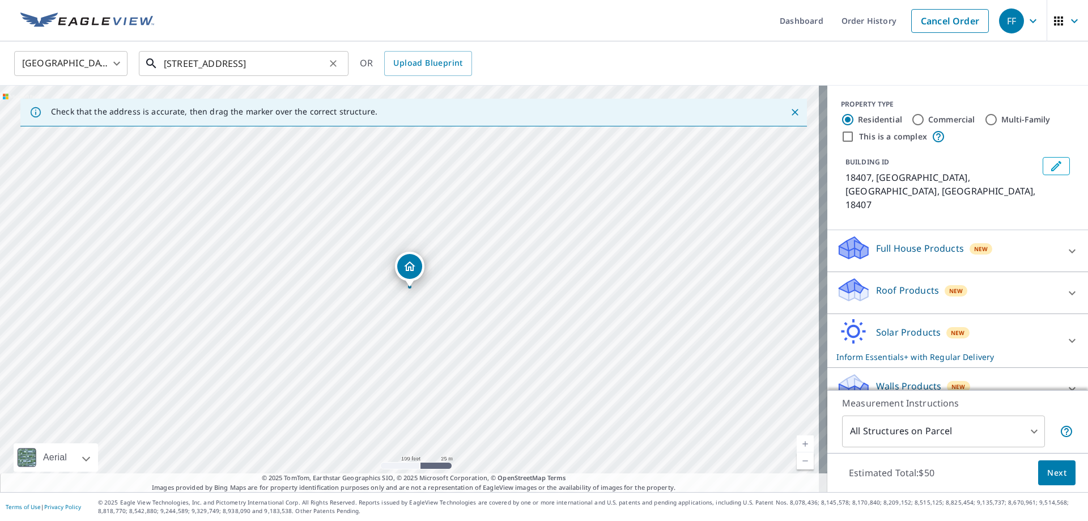
click at [305, 66] on input "[STREET_ADDRESS]" at bounding box center [244, 64] width 161 height 32
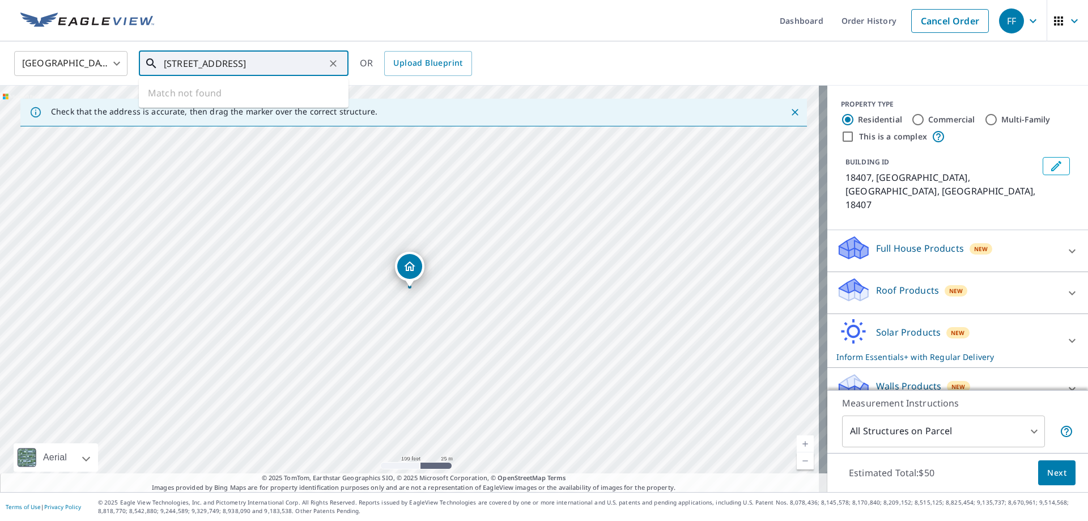
drag, startPoint x: 290, startPoint y: 74, endPoint x: 144, endPoint y: 80, distance: 145.2
click at [144, 76] on div "[STREET_ADDRESS] ​ Match not found" at bounding box center [244, 63] width 210 height 25
click at [557, 56] on div "[GEOGRAPHIC_DATA] [GEOGRAPHIC_DATA] ​ [STREET_ADDRESS][PERSON_NAME] ​ Match not…" at bounding box center [540, 63] width 1069 height 27
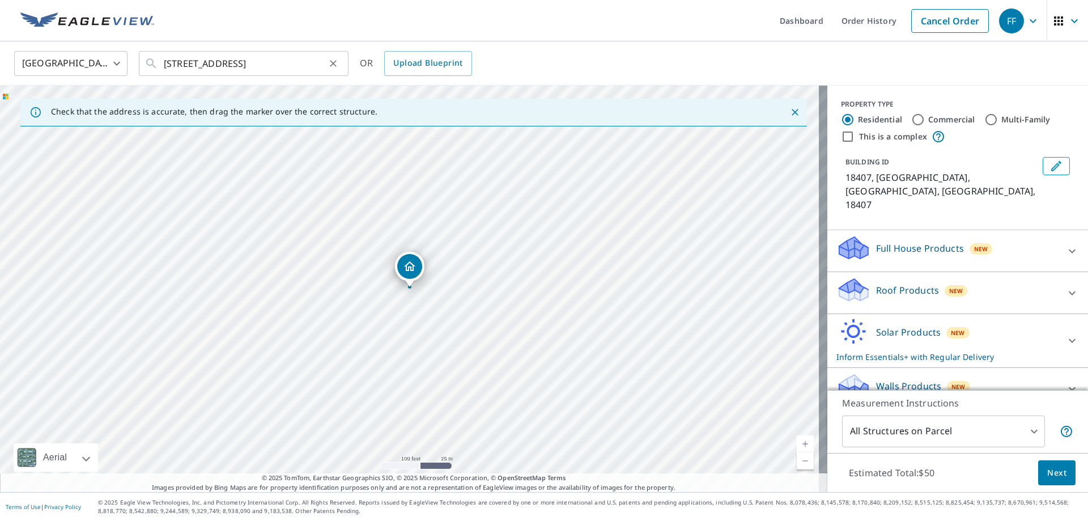
click at [330, 68] on icon "Clear" at bounding box center [332, 63] width 11 height 11
click at [275, 64] on input "text" at bounding box center [244, 64] width 161 height 32
paste input "[STREET_ADDRESS]"
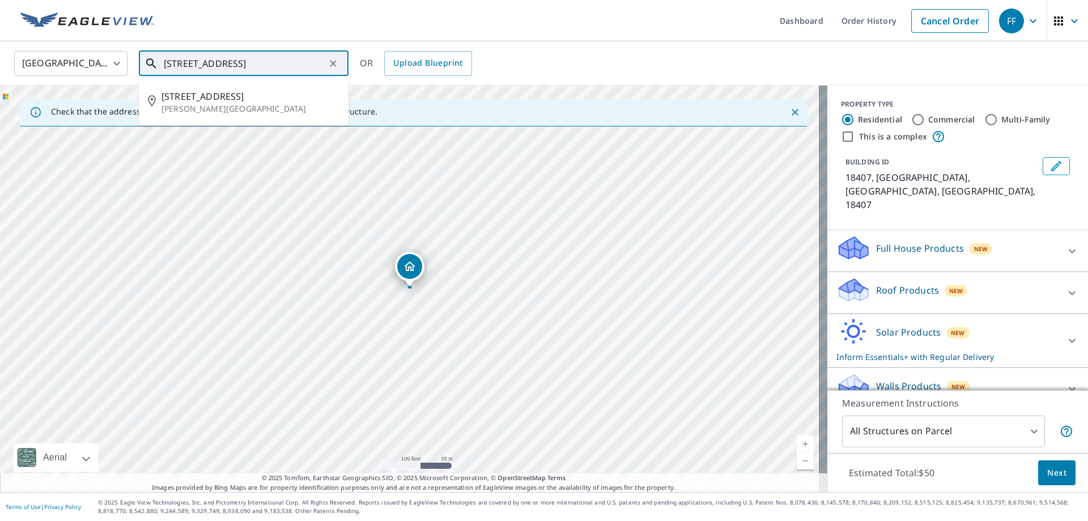
click at [245, 100] on span "[STREET_ADDRESS]" at bounding box center [250, 97] width 178 height 14
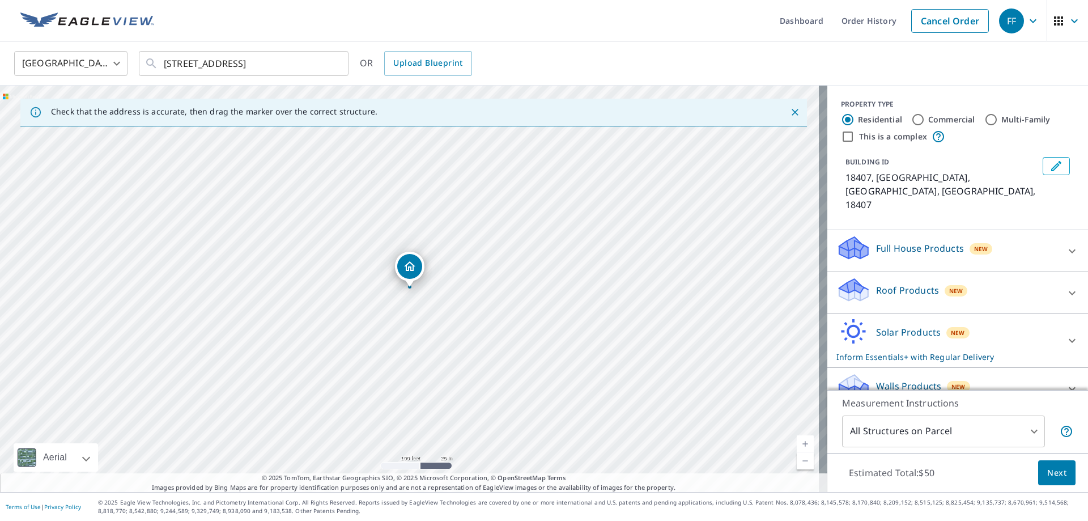
type input "[STREET_ADDRESS][PERSON_NAME]"
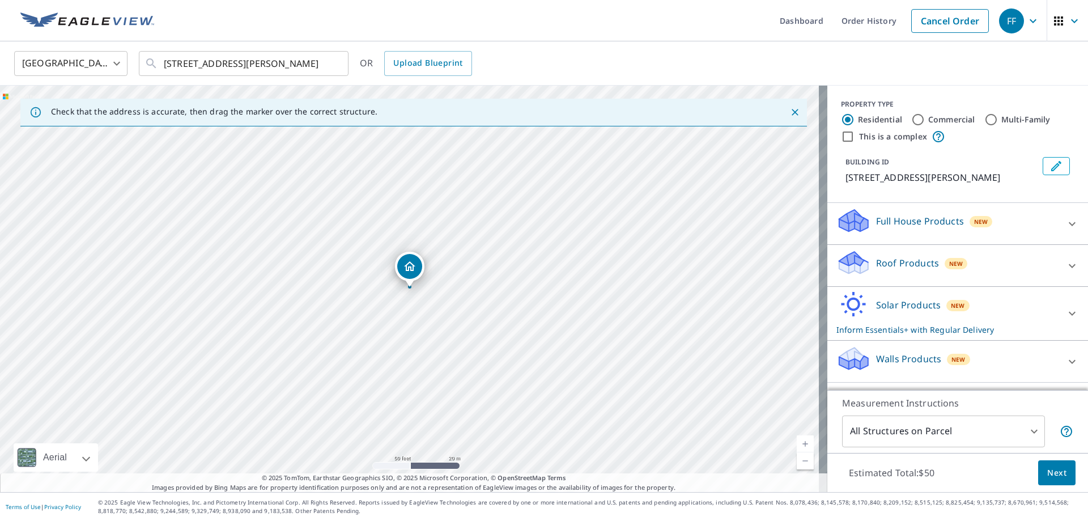
click at [953, 304] on span "New" at bounding box center [958, 305] width 14 height 9
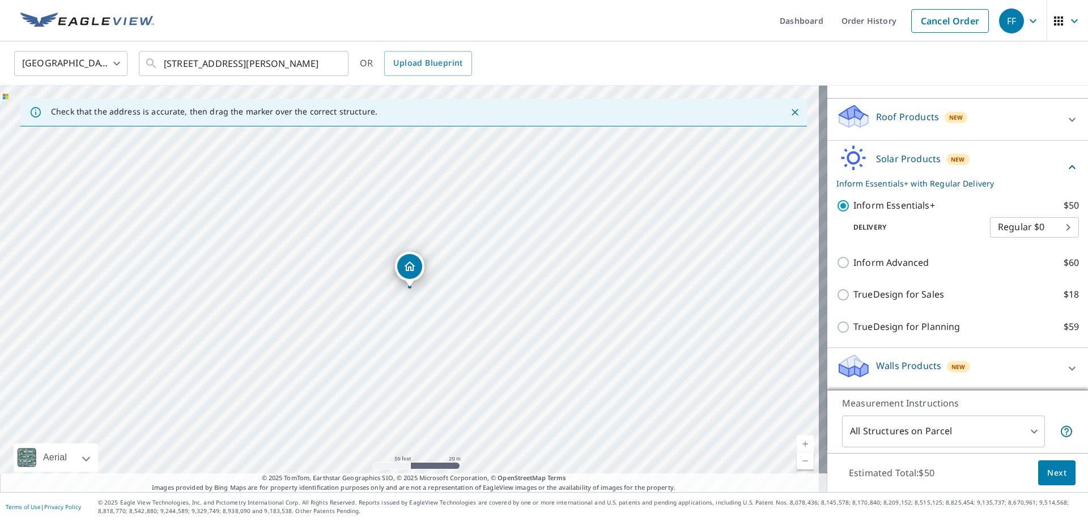
scroll to position [160, 0]
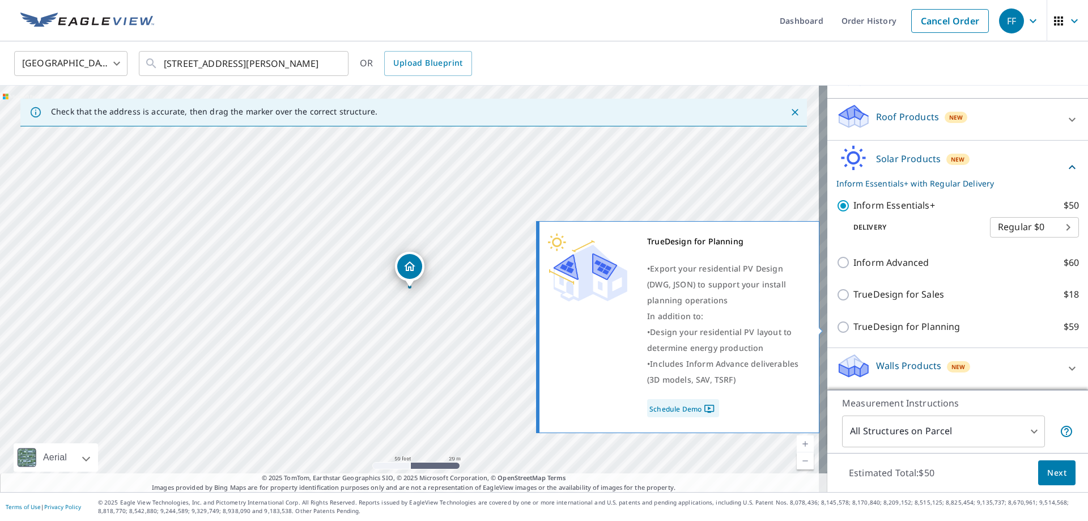
click at [931, 326] on p "TrueDesign for Planning" at bounding box center [906, 327] width 107 height 14
click at [853, 326] on input "TrueDesign for Planning $59" at bounding box center [844, 327] width 17 height 14
checkbox input "true"
checkbox input "false"
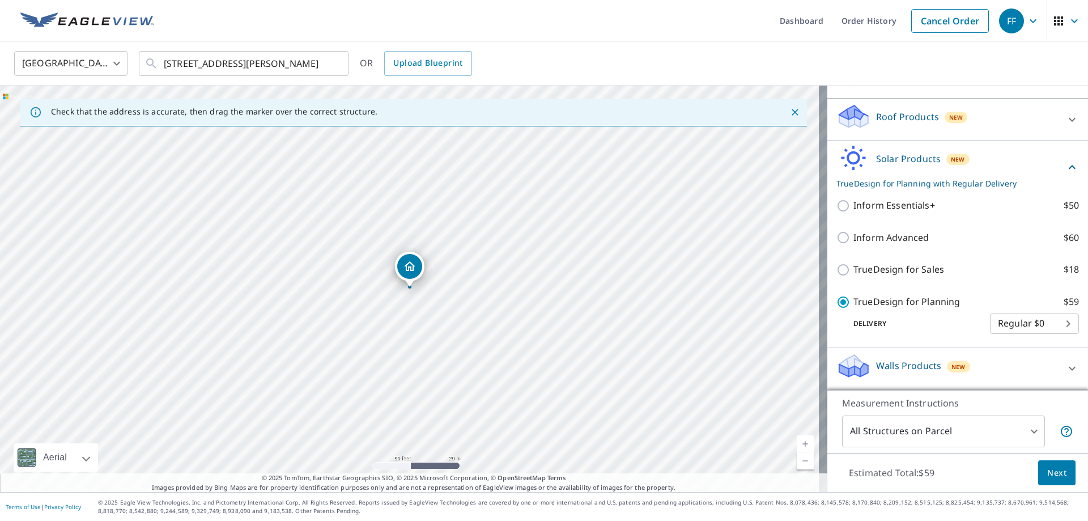
click at [1054, 473] on span "Next" at bounding box center [1056, 473] width 19 height 14
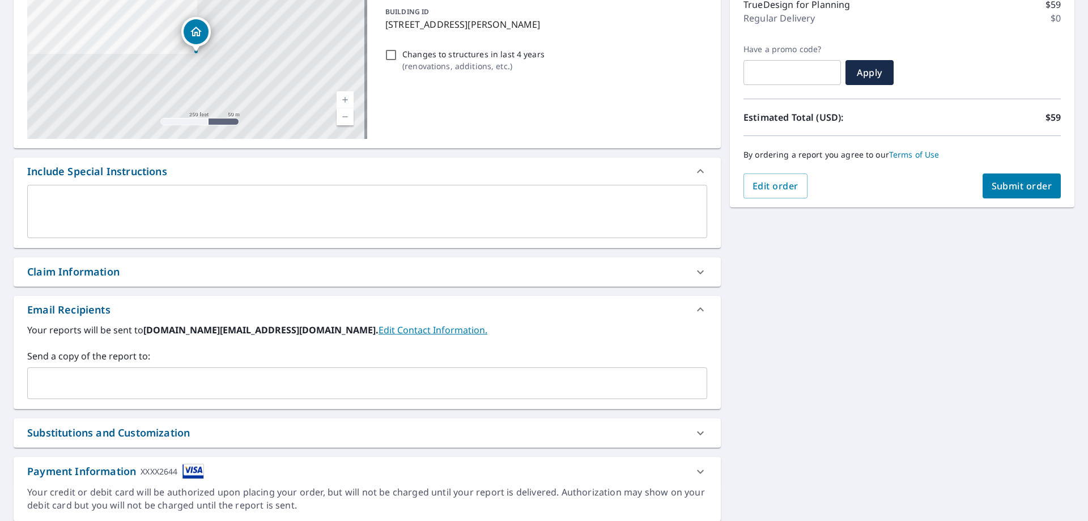
scroll to position [193, 0]
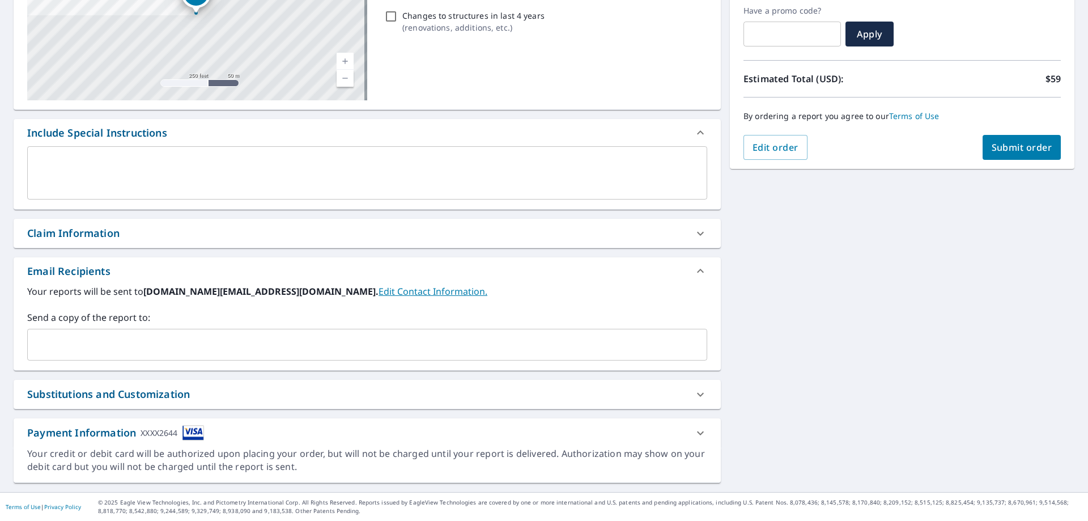
click at [330, 359] on div "​" at bounding box center [367, 345] width 680 height 32
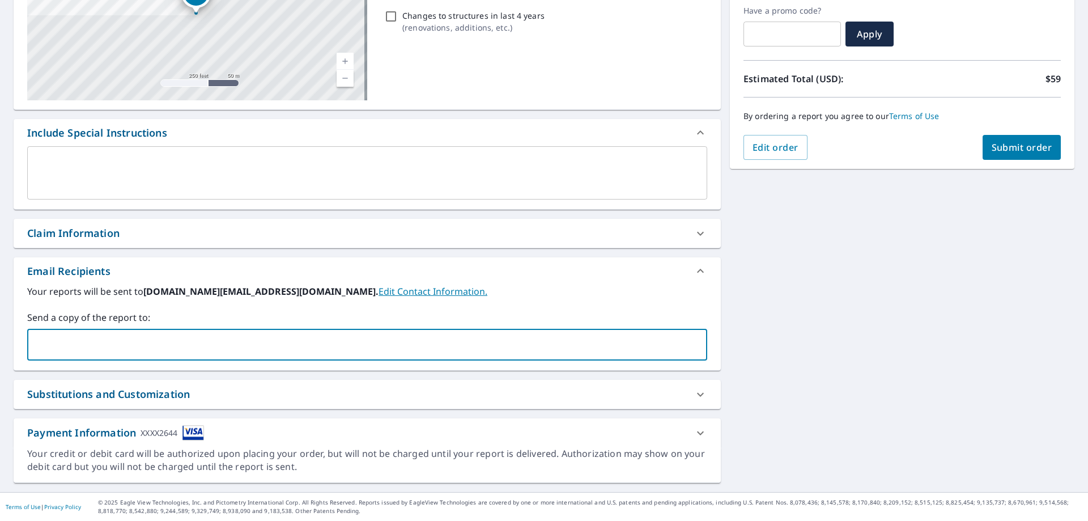
paste input "[EMAIL_ADDRESS][DOMAIN_NAME]"
type input "[EMAIL_ADDRESS][DOMAIN_NAME]"
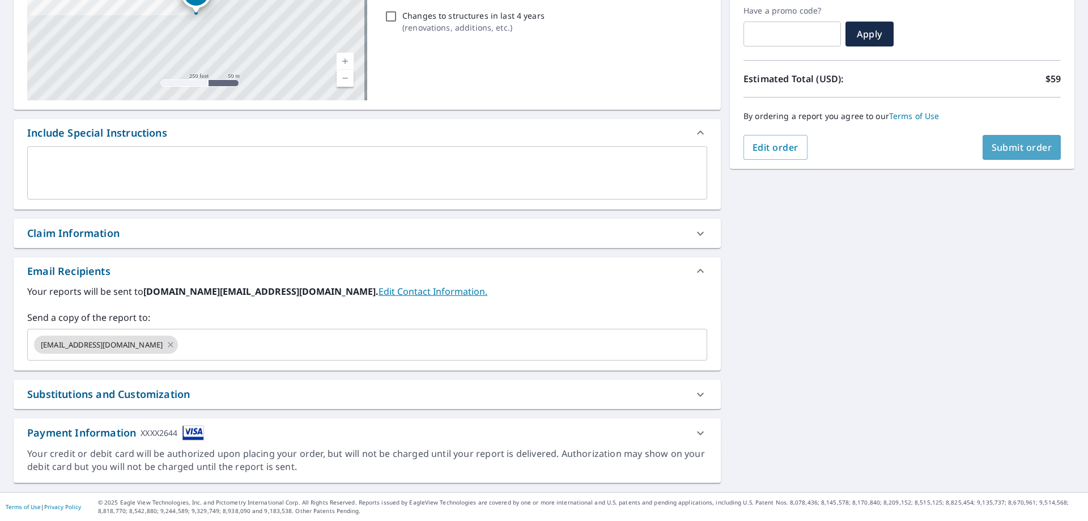
click at [998, 146] on span "Submit order" at bounding box center [1022, 147] width 61 height 12
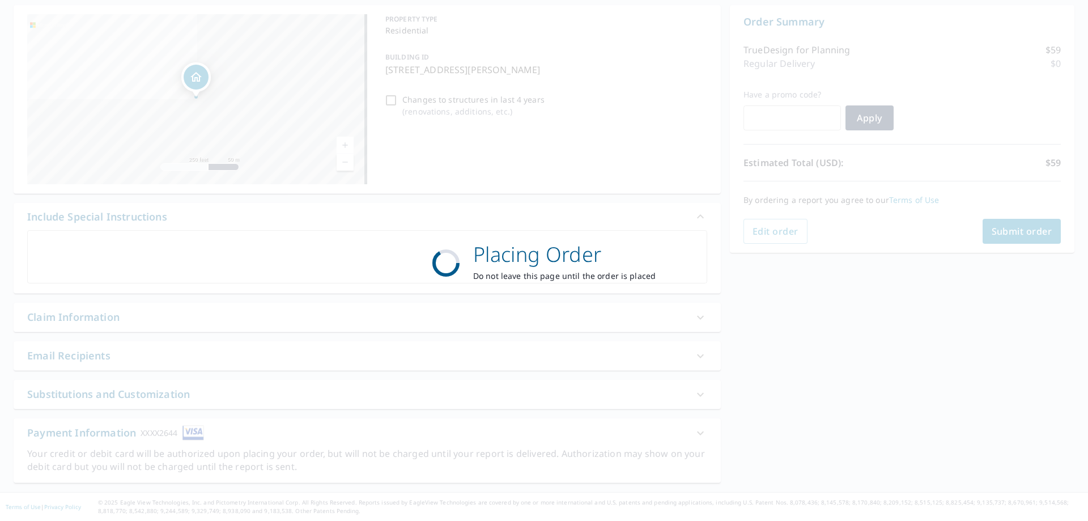
scroll to position [109, 0]
